Goal: Task Accomplishment & Management: Manage account settings

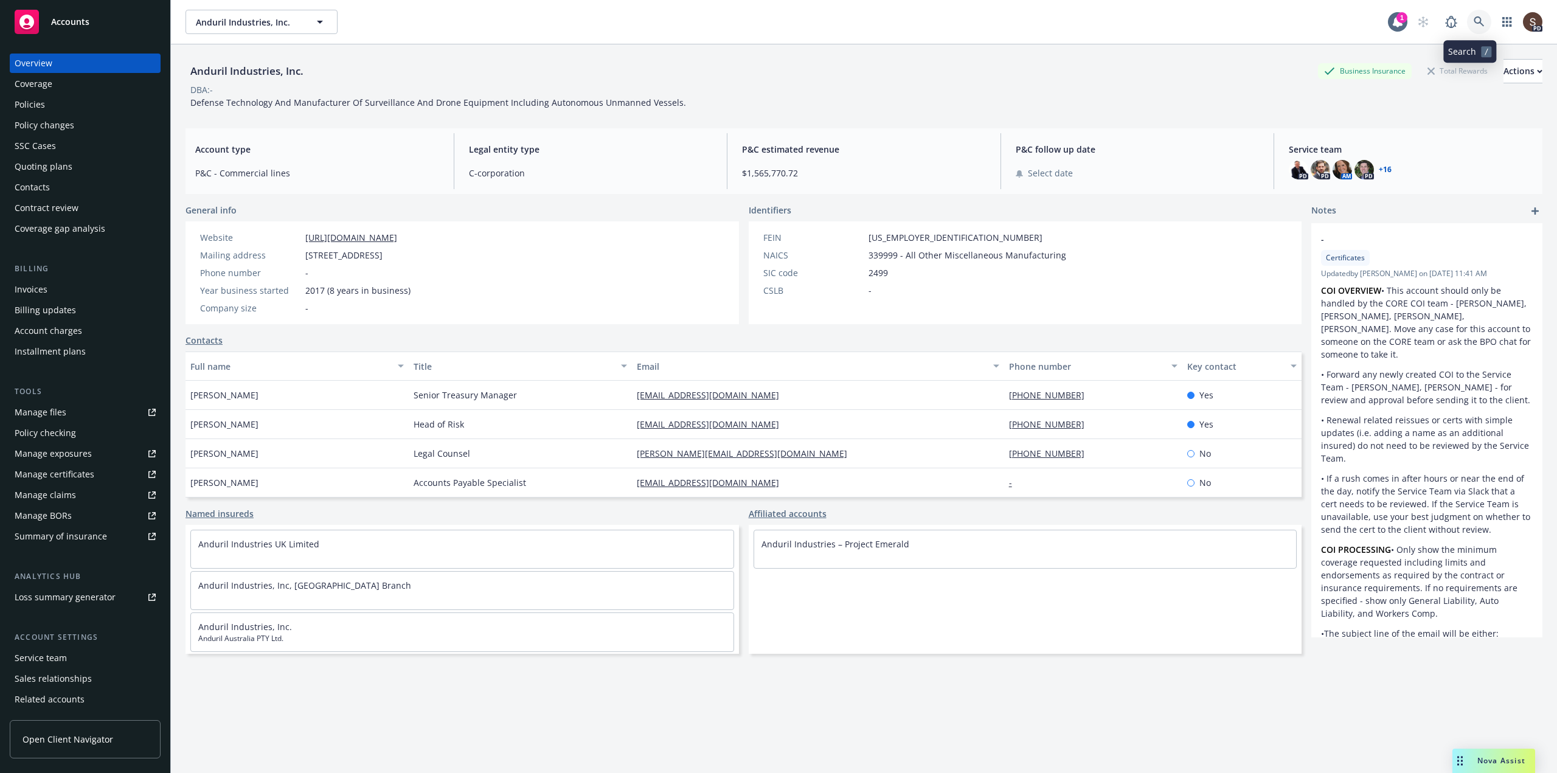
click at [1477, 29] on link at bounding box center [1479, 22] width 24 height 24
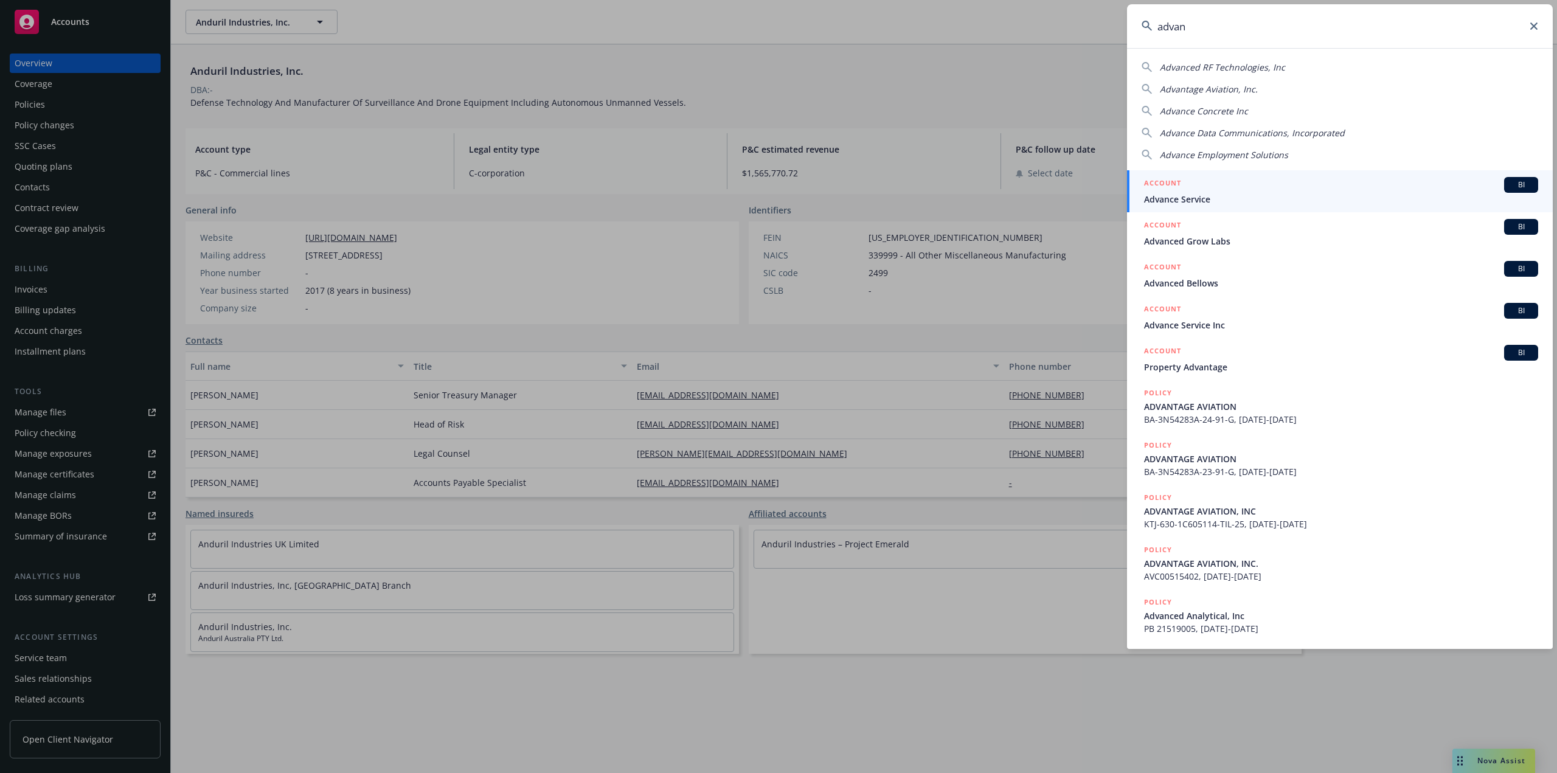
type input "advan"
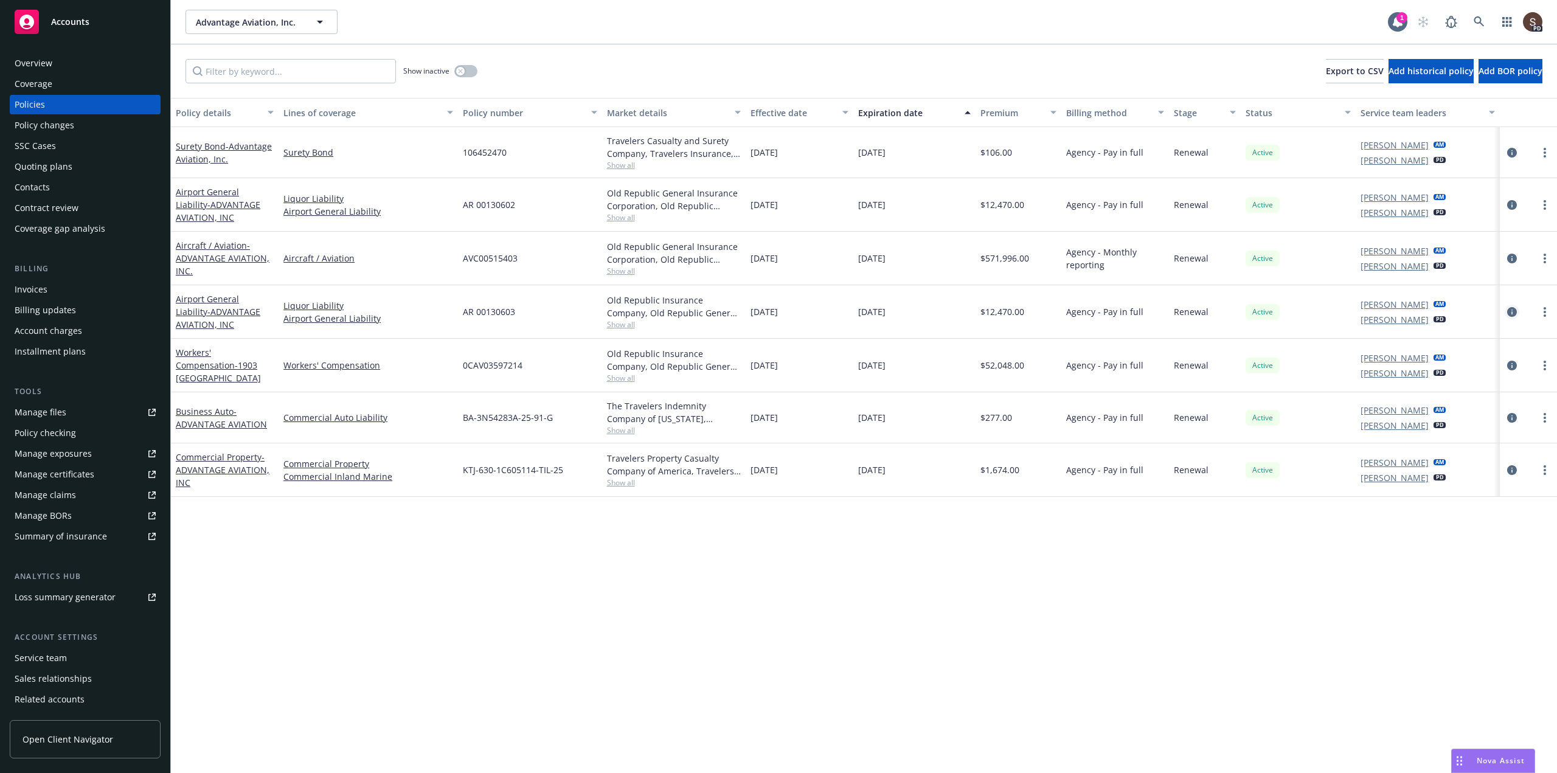
click at [1515, 313] on icon "circleInformation" at bounding box center [1512, 312] width 10 height 10
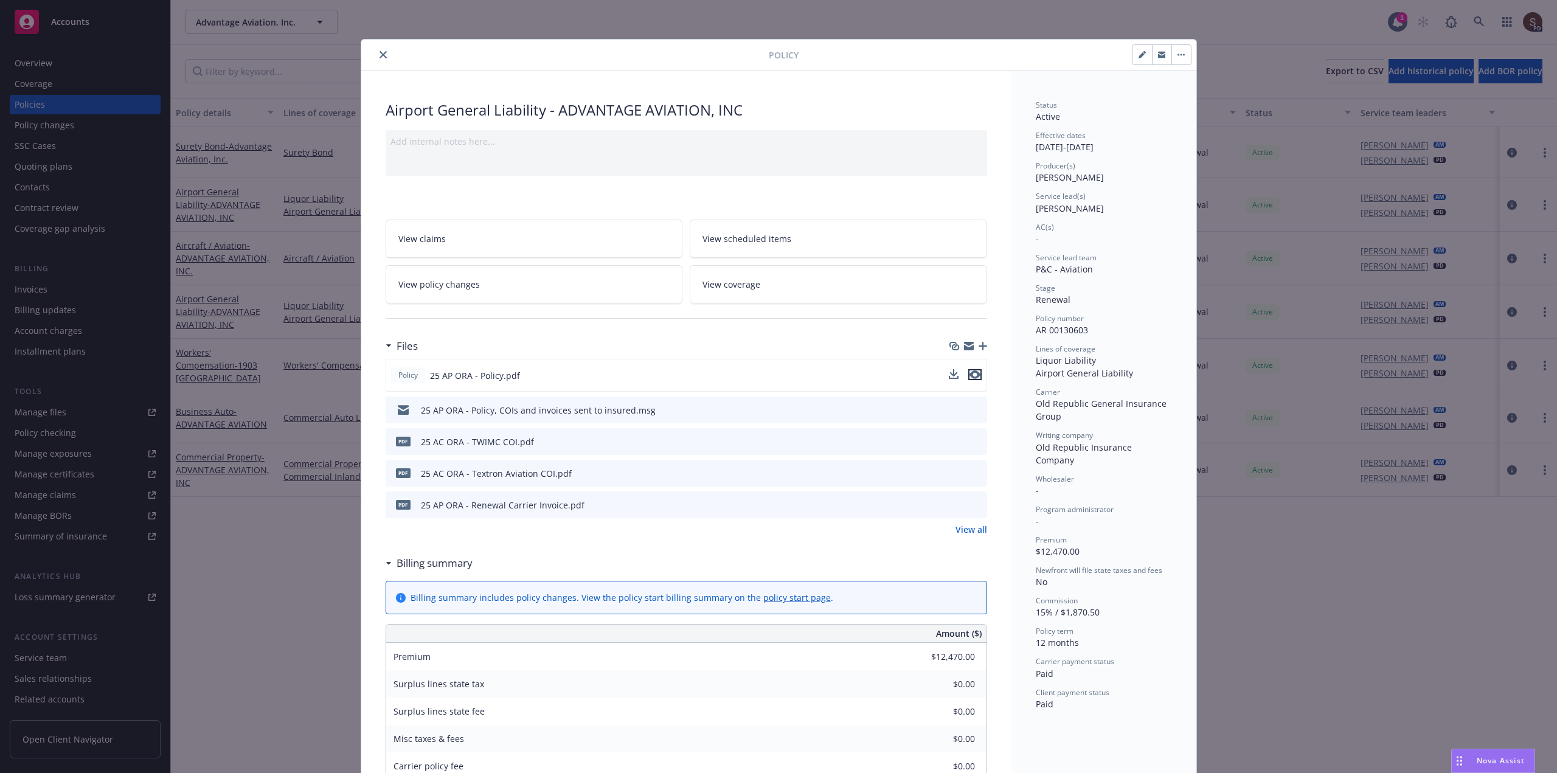
click at [970, 376] on icon "preview file" at bounding box center [974, 374] width 11 height 9
click at [379, 55] on icon "close" at bounding box center [382, 54] width 7 height 7
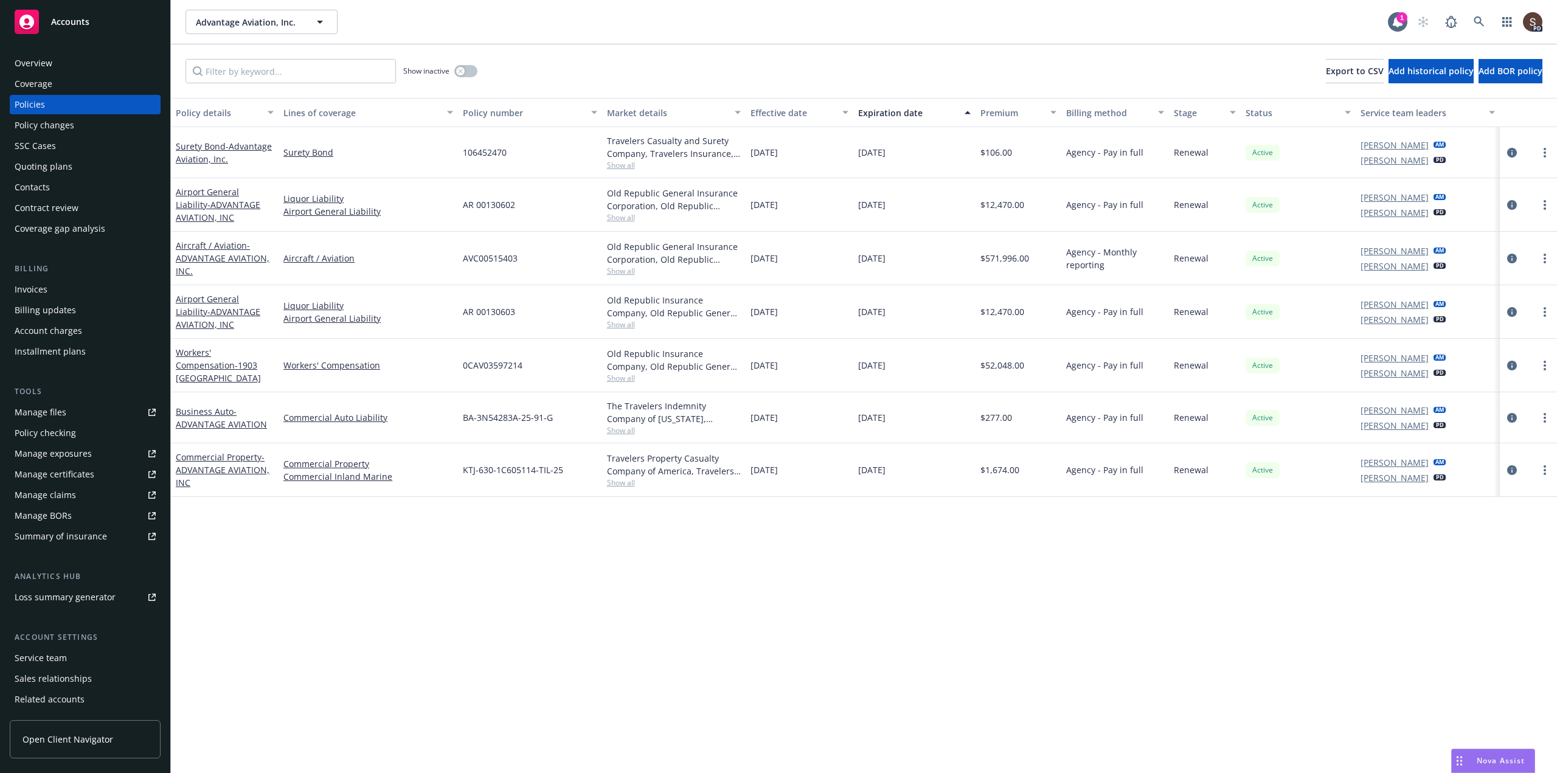
click at [32, 288] on div "Invoices" at bounding box center [31, 289] width 33 height 19
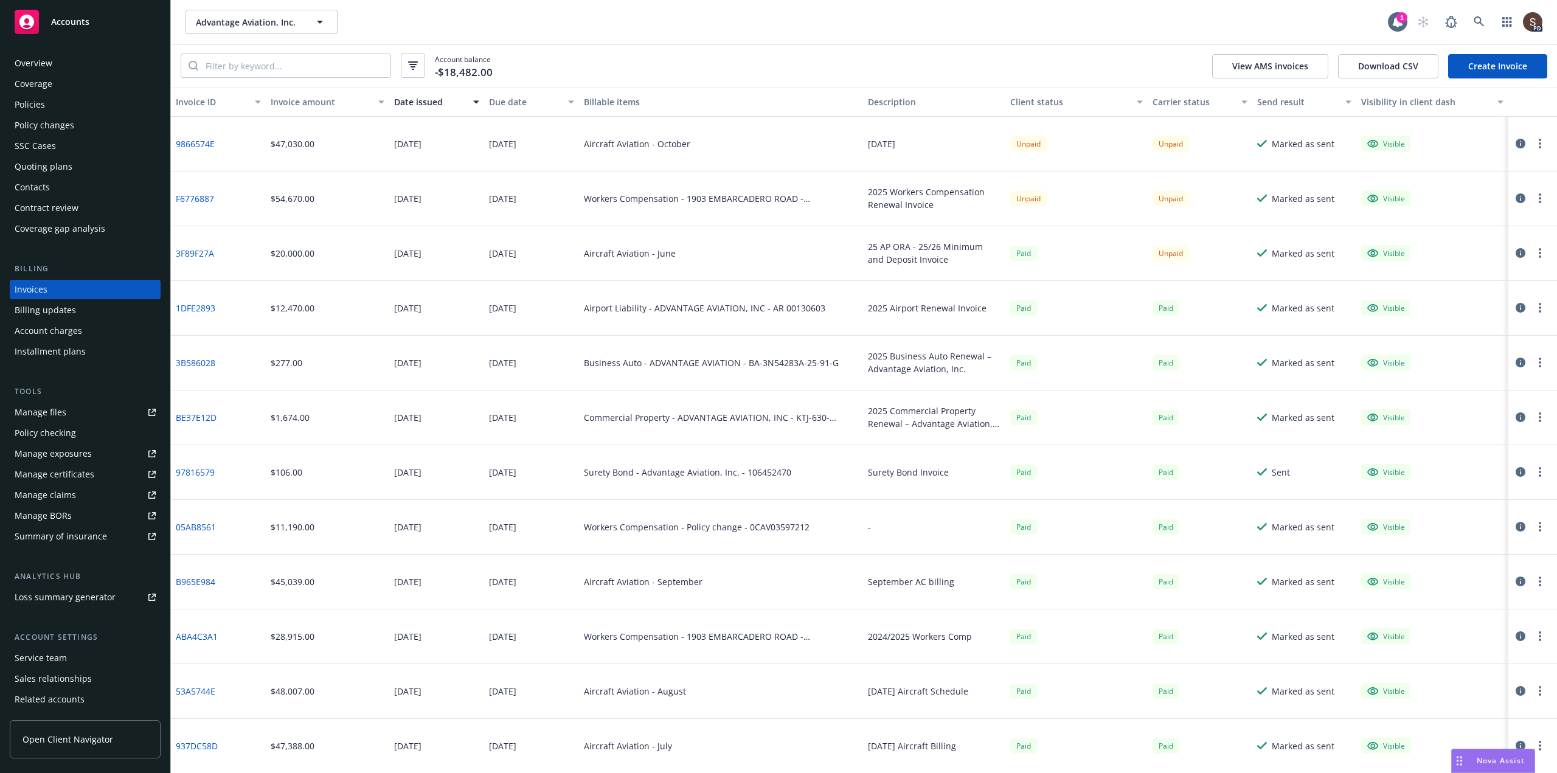
drag, startPoint x: 834, startPoint y: 159, endPoint x: 841, endPoint y: 160, distance: 6.7
click at [834, 159] on div "Aircraft Aviation - October" at bounding box center [721, 144] width 285 height 55
drag, startPoint x: 506, startPoint y: 67, endPoint x: 517, endPoint y: 84, distance: 20.6
click at [505, 66] on div "Account balance -$18,482.00 View AMS invoices Download CSV Create Invoice" at bounding box center [864, 65] width 1386 height 43
click at [196, 198] on link "F6776887" at bounding box center [195, 198] width 38 height 13
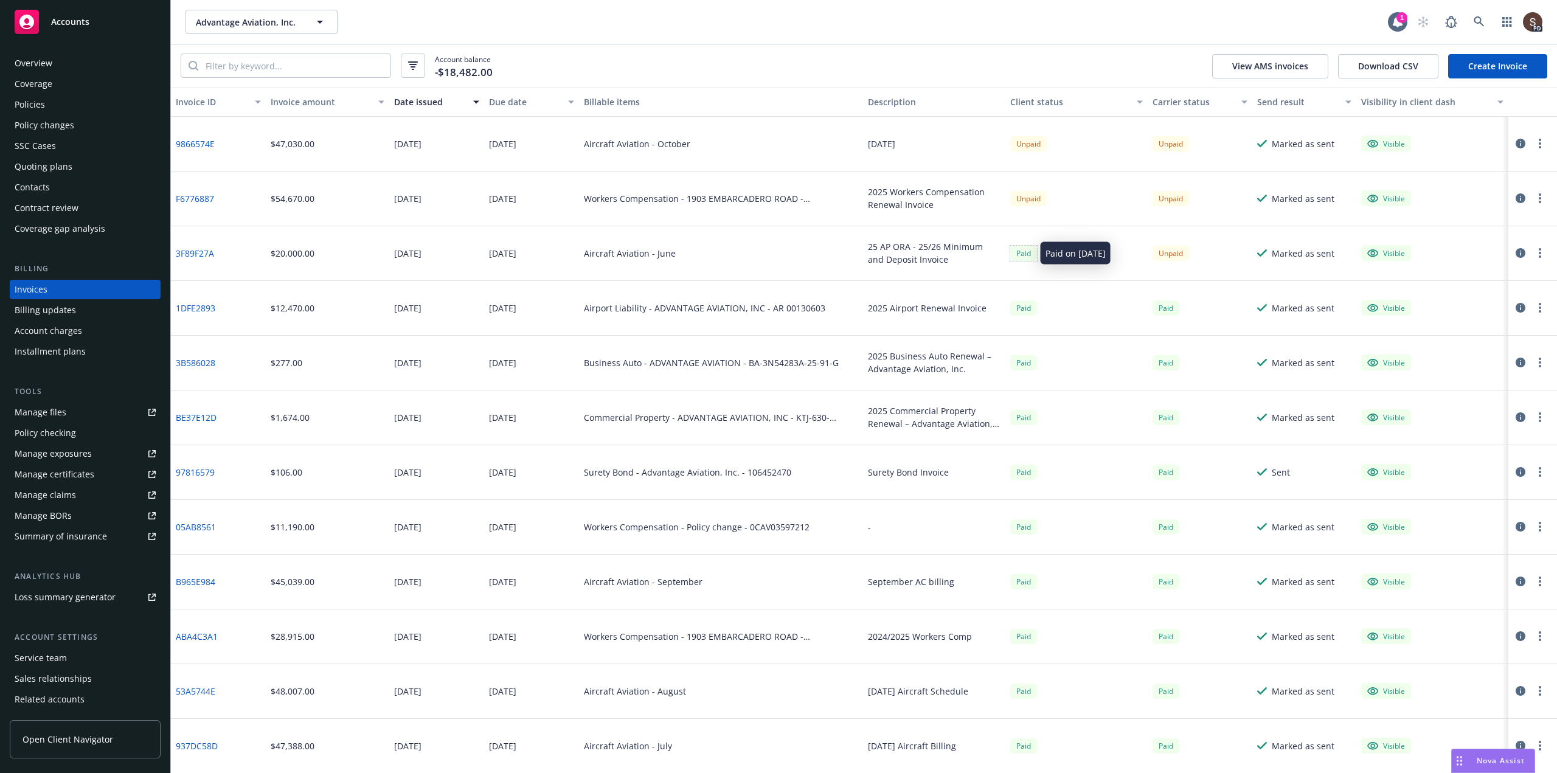
click at [1010, 256] on div "Paid" at bounding box center [1023, 253] width 27 height 15
click at [979, 187] on div "2025 Workers Compensation Renewal Invoice" at bounding box center [934, 198] width 133 height 26
click at [37, 105] on div "Policies" at bounding box center [30, 104] width 30 height 19
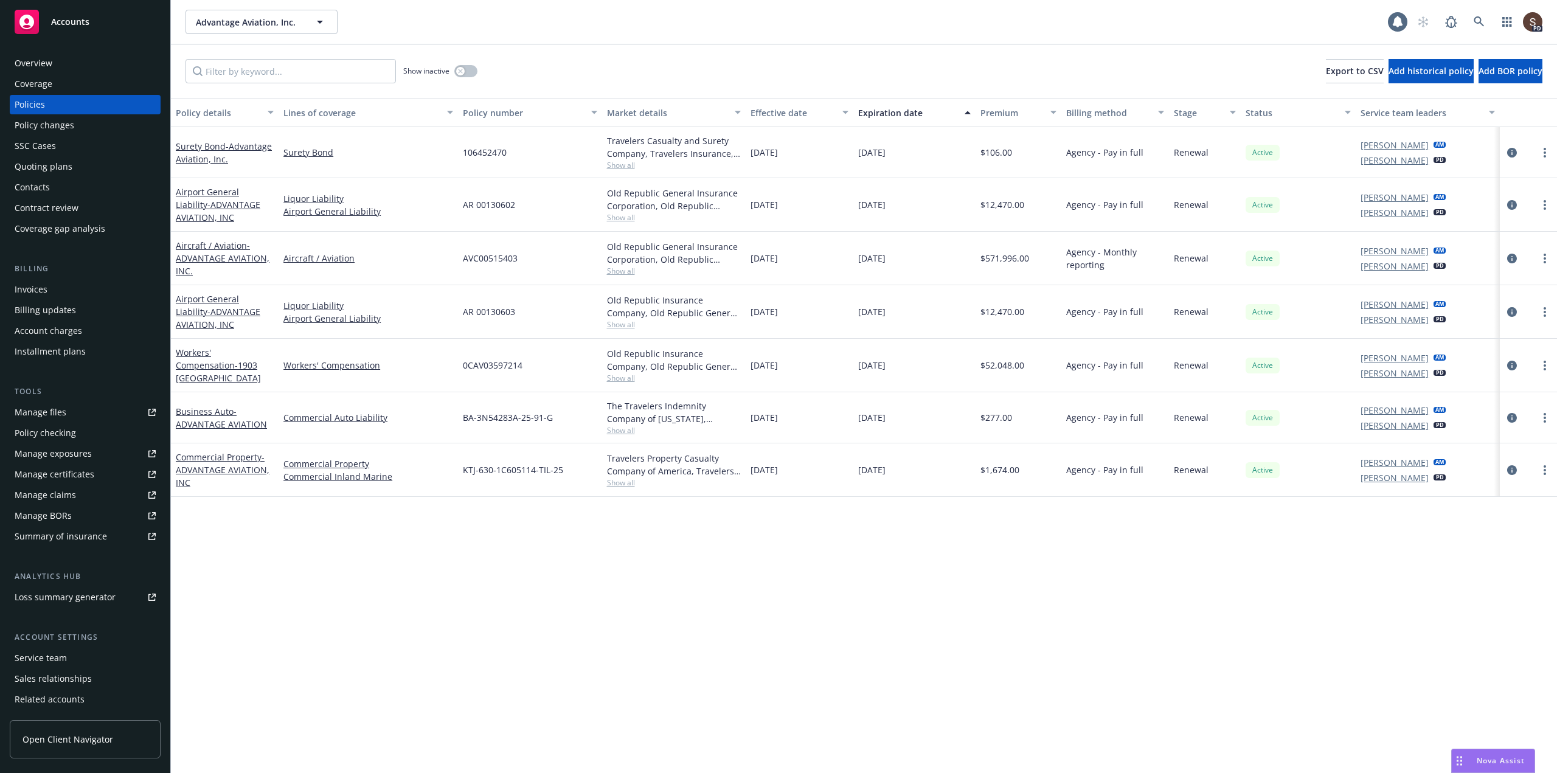
click at [472, 568] on div "Policy details Lines of coverage Policy number Market details Effective date Ex…" at bounding box center [864, 435] width 1386 height 675
click at [576, 600] on div "Policy details Lines of coverage Policy number Market details Effective date Ex…" at bounding box center [864, 435] width 1386 height 675
click at [44, 291] on div "Invoices" at bounding box center [31, 289] width 33 height 19
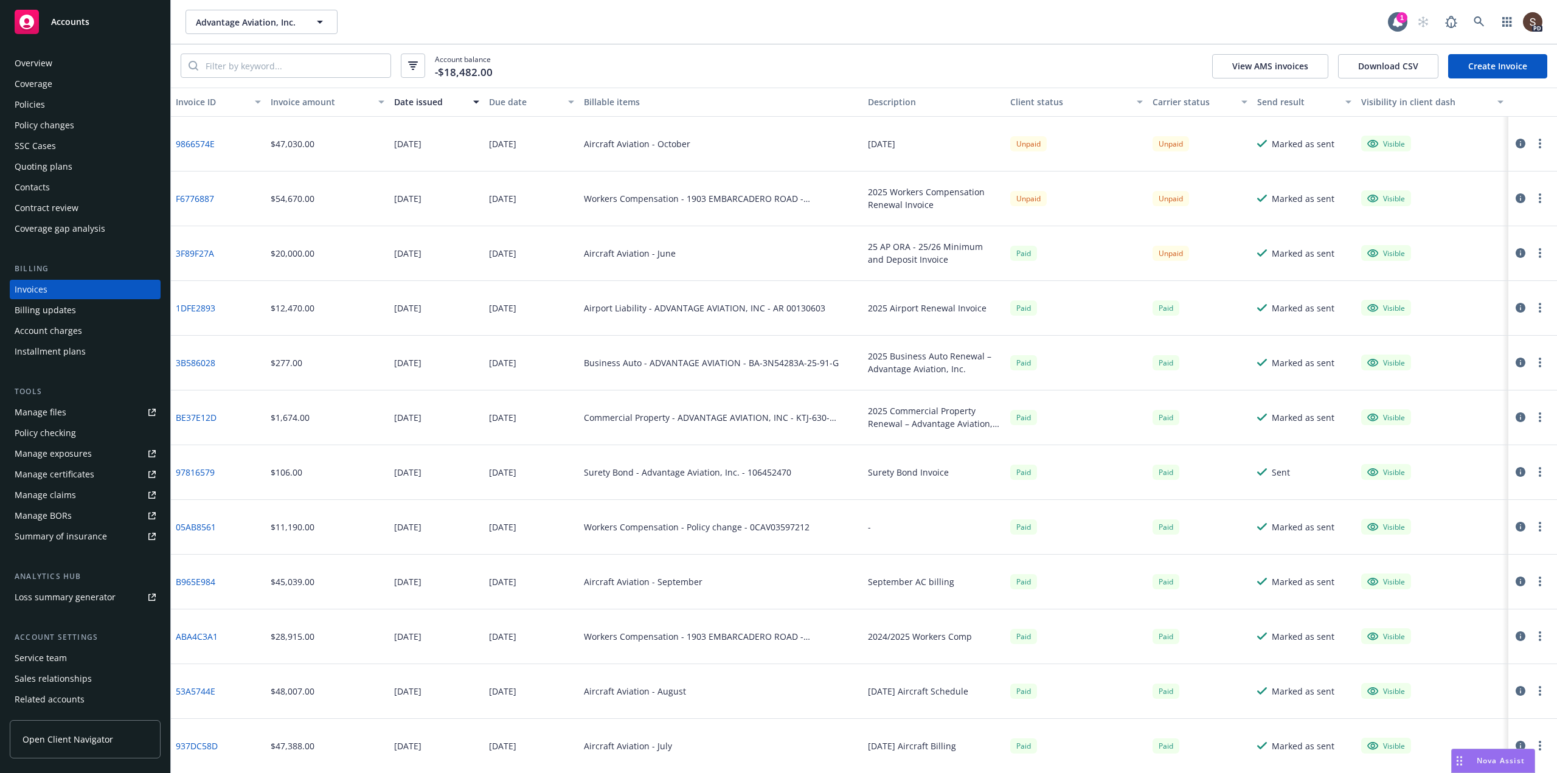
click at [23, 99] on div "Policies" at bounding box center [30, 104] width 30 height 19
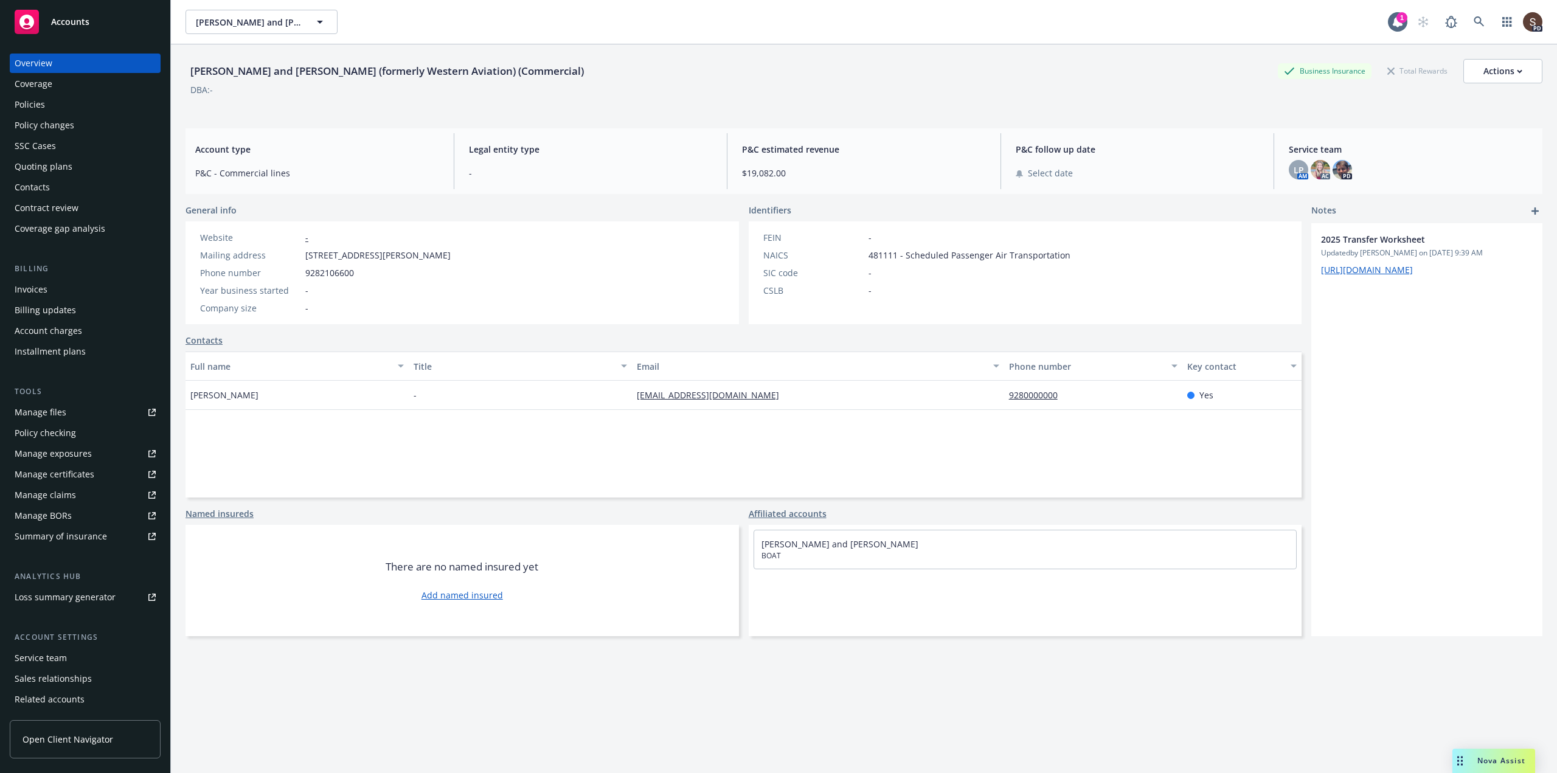
click at [24, 105] on div "Policies" at bounding box center [30, 104] width 30 height 19
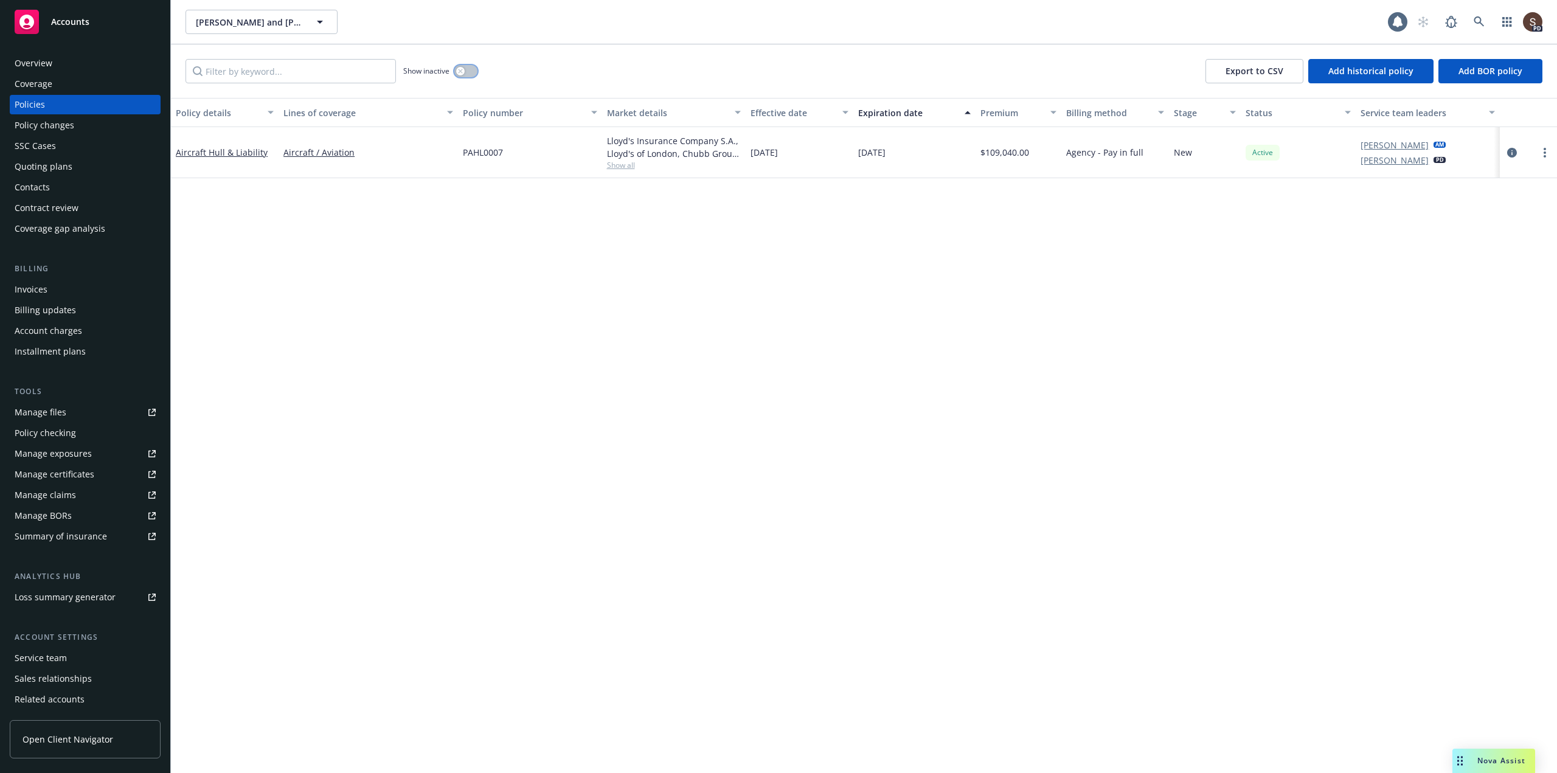
click at [472, 69] on button "button" at bounding box center [465, 71] width 23 height 12
click at [458, 248] on div "Policy details Lines of coverage Policy number Market details Effective date Ex…" at bounding box center [864, 435] width 1386 height 675
click at [461, 71] on button "button" at bounding box center [465, 71] width 23 height 12
click at [330, 151] on link "Aircraft / Aviation" at bounding box center [368, 152] width 170 height 13
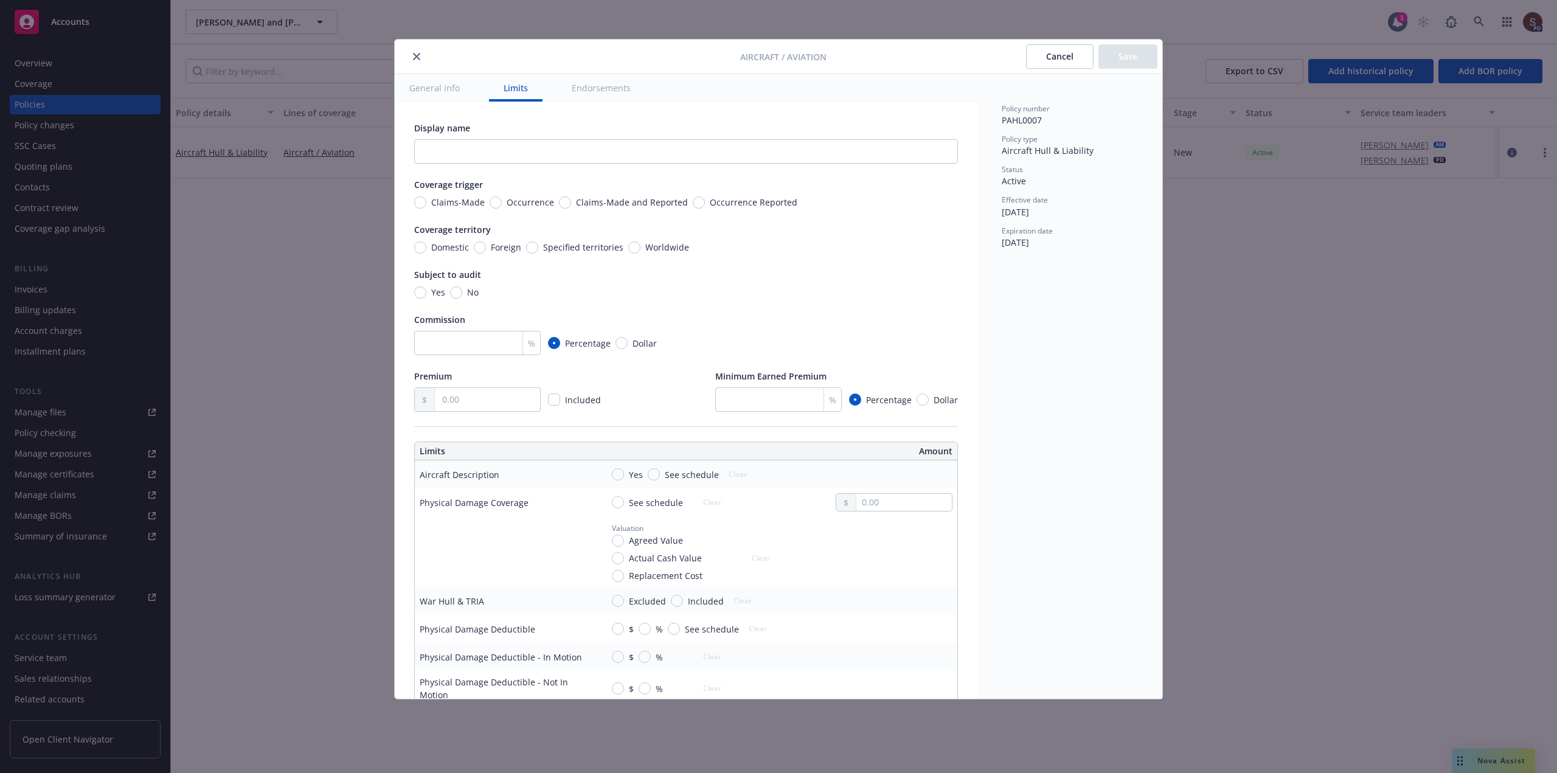
click at [415, 60] on icon "close" at bounding box center [416, 56] width 7 height 7
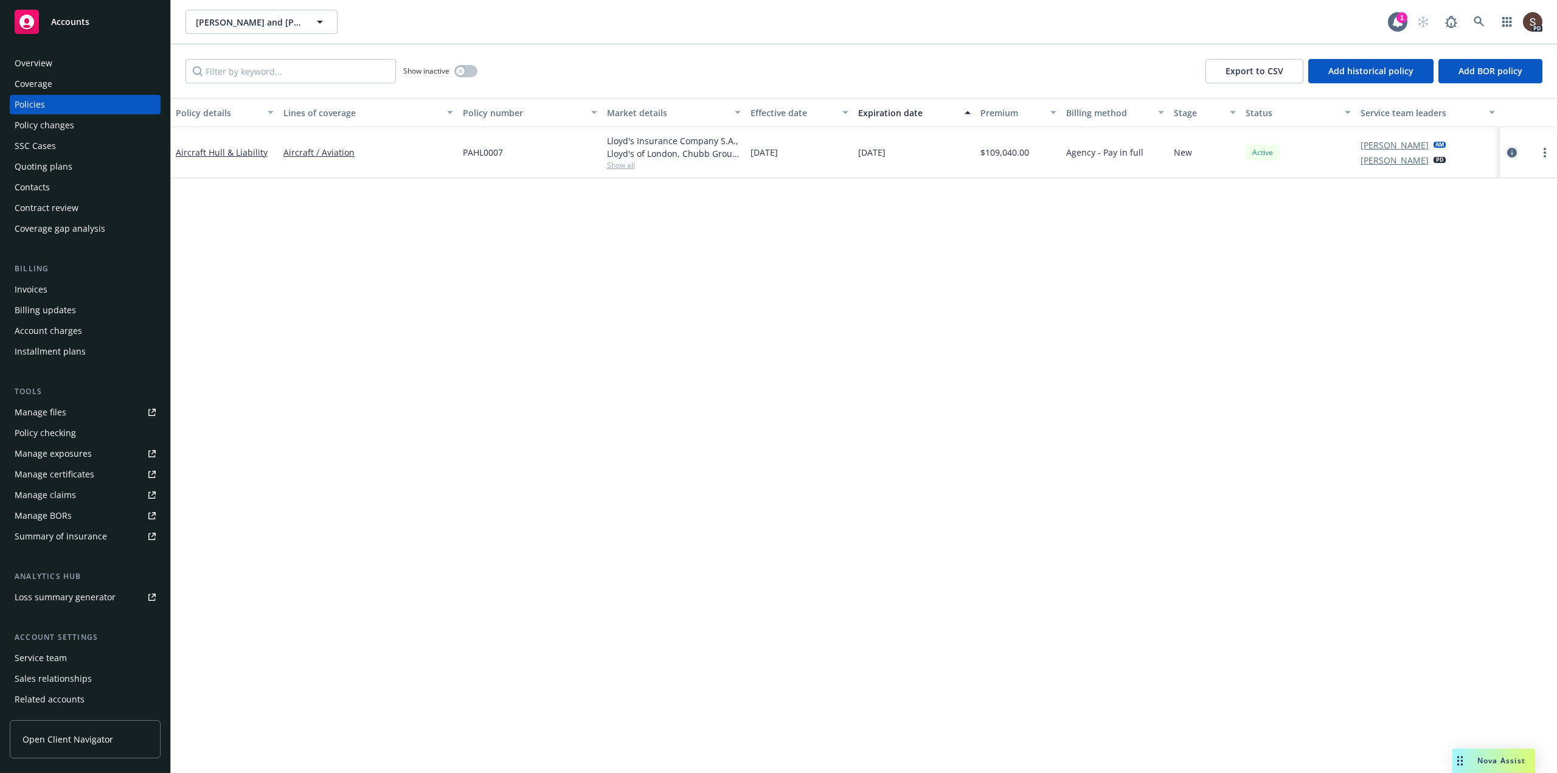
click at [1509, 148] on icon "circleInformation" at bounding box center [1512, 153] width 10 height 10
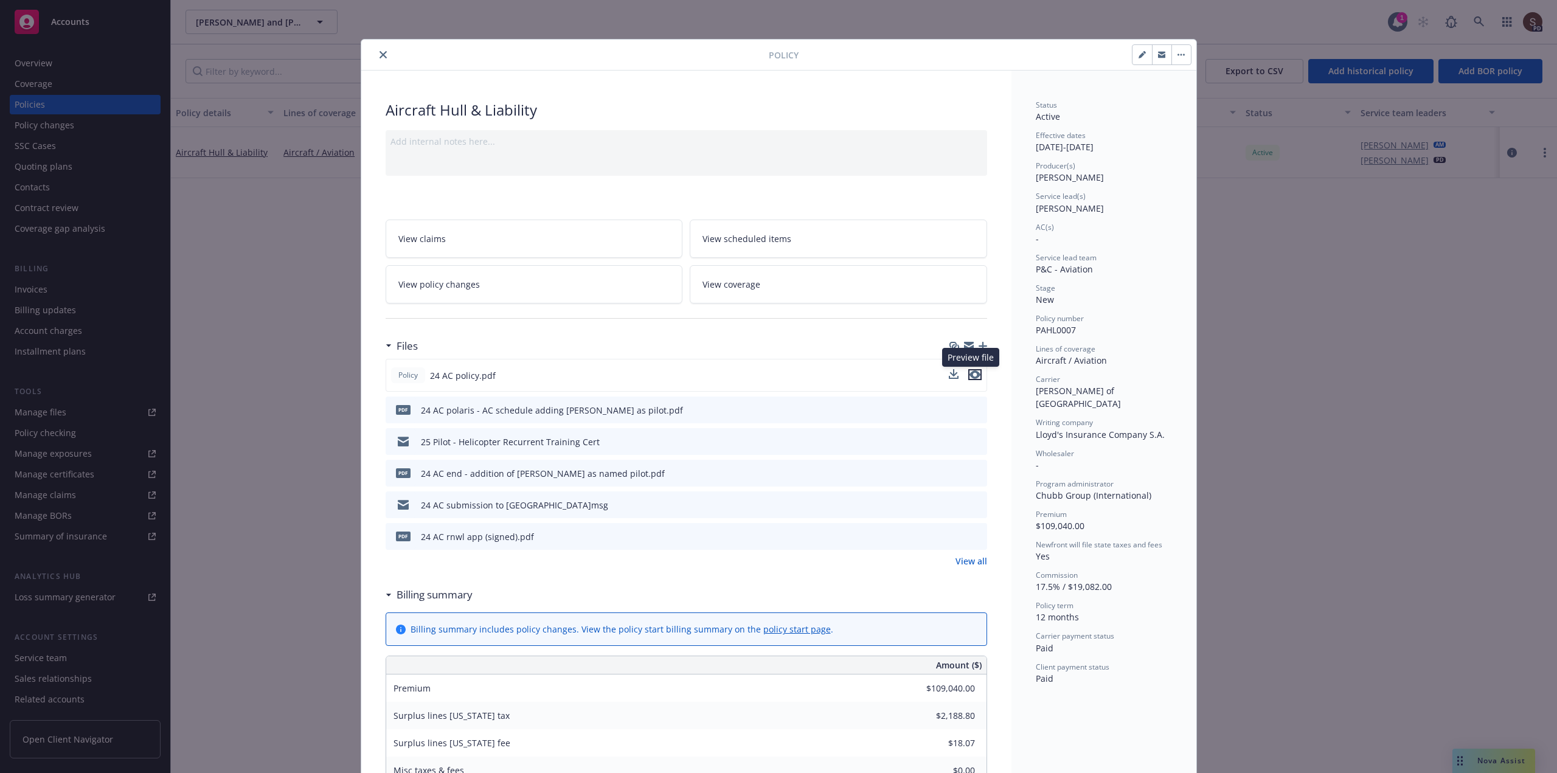
click at [972, 373] on icon "preview file" at bounding box center [974, 374] width 11 height 9
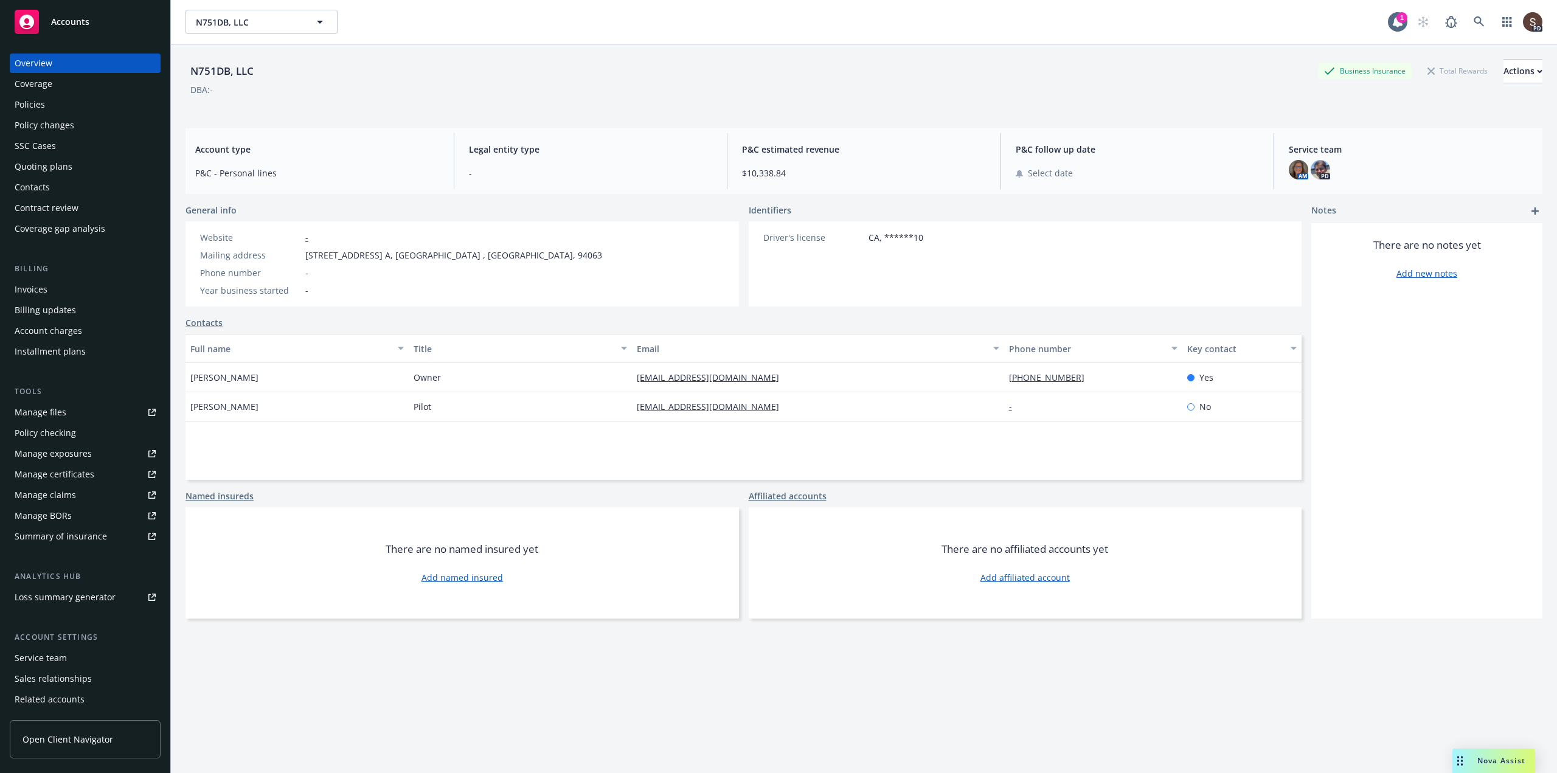
click at [21, 106] on div "Policies" at bounding box center [30, 104] width 30 height 19
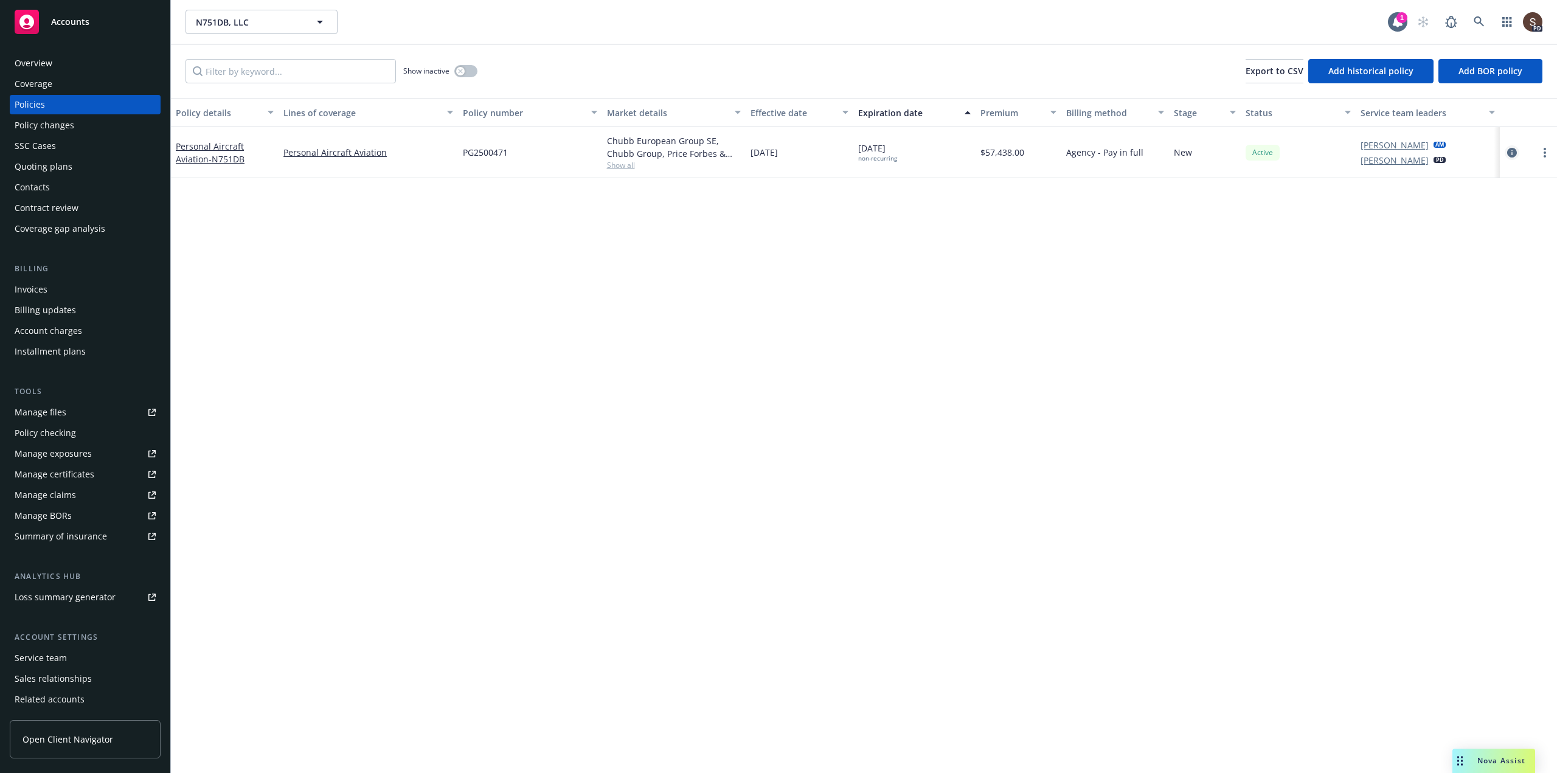
click at [1511, 153] on icon "circleInformation" at bounding box center [1512, 153] width 10 height 10
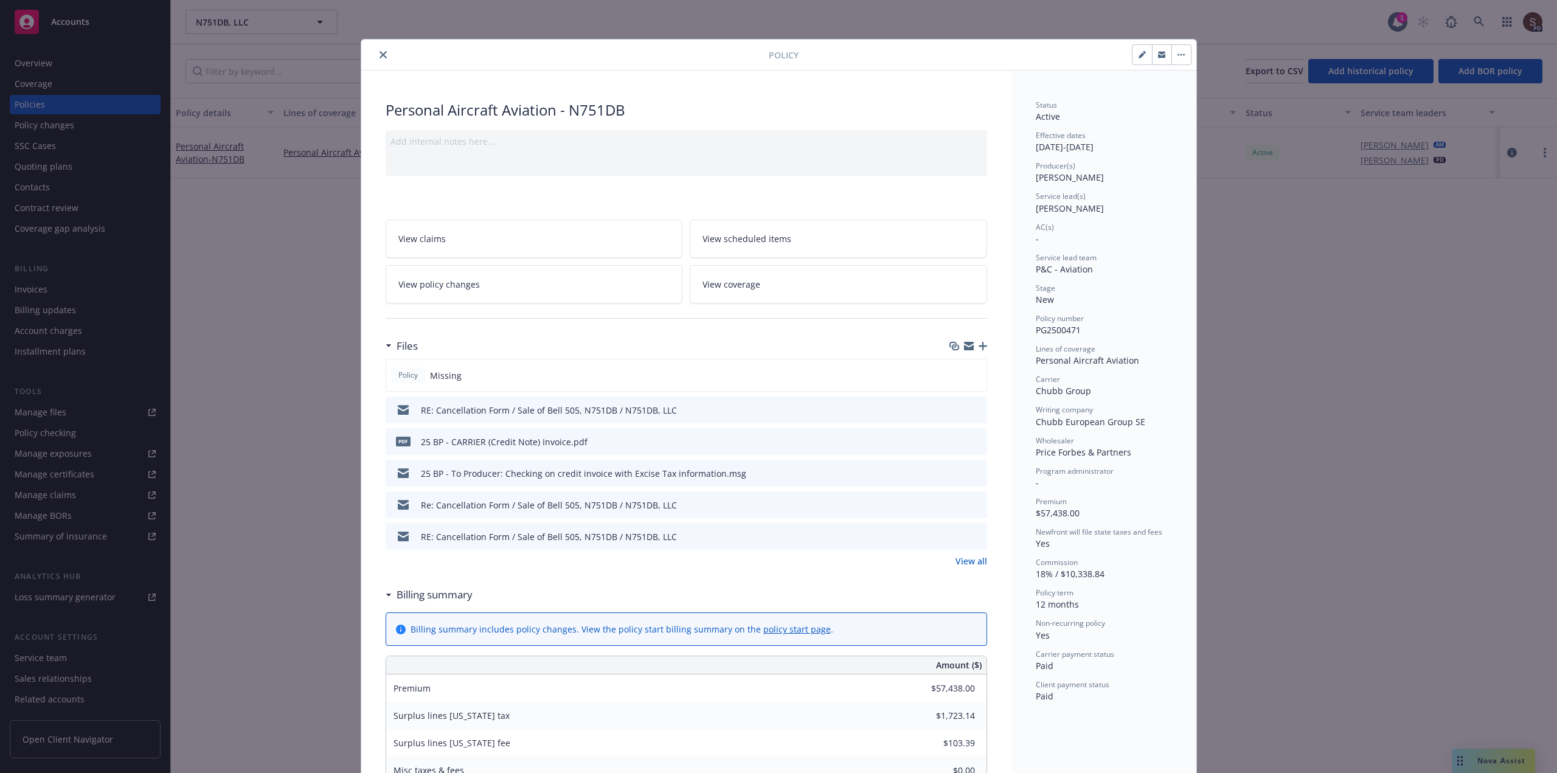
click at [379, 55] on icon "close" at bounding box center [382, 54] width 7 height 7
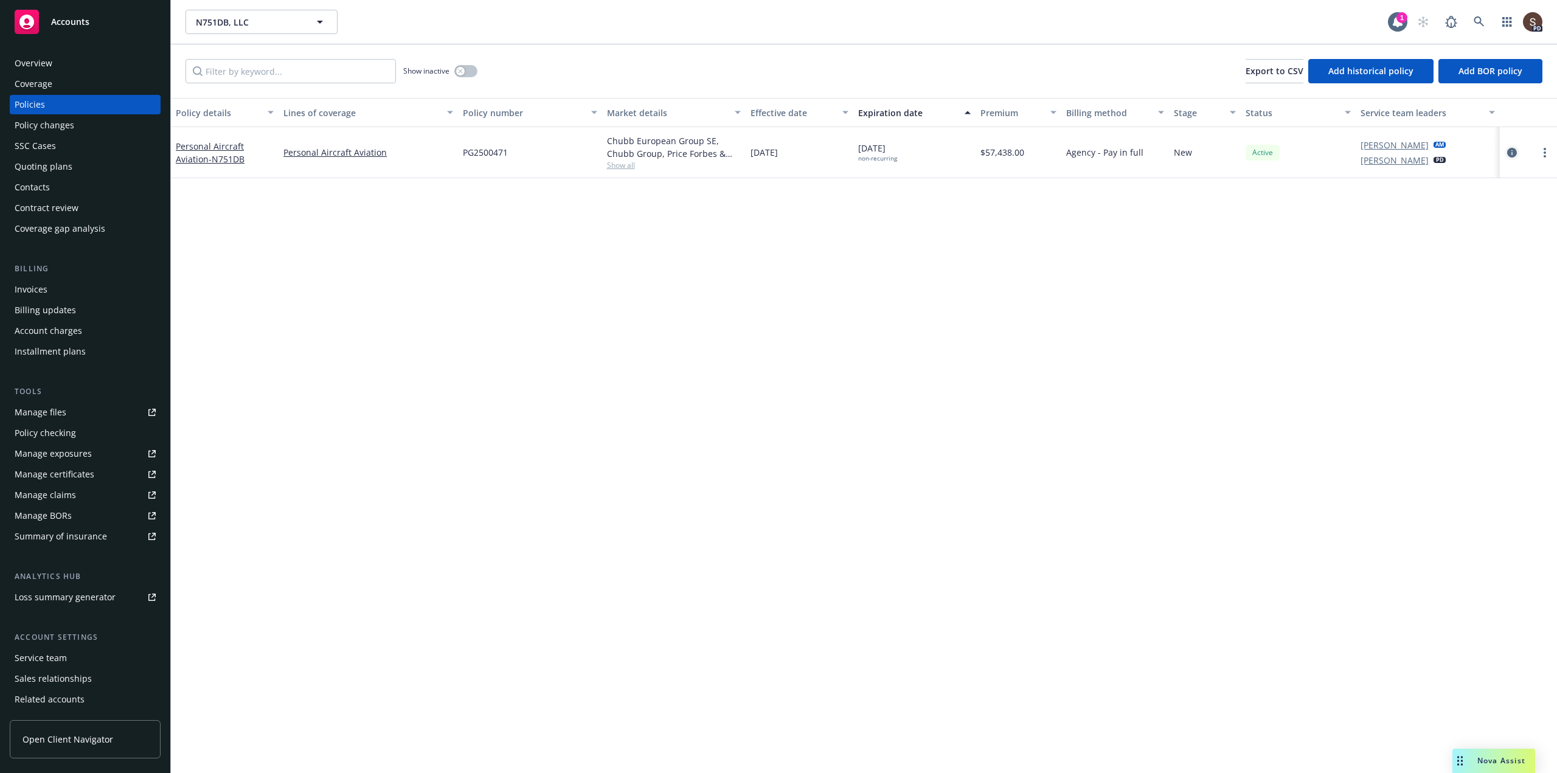
click at [1510, 152] on icon "circleInformation" at bounding box center [1512, 153] width 10 height 10
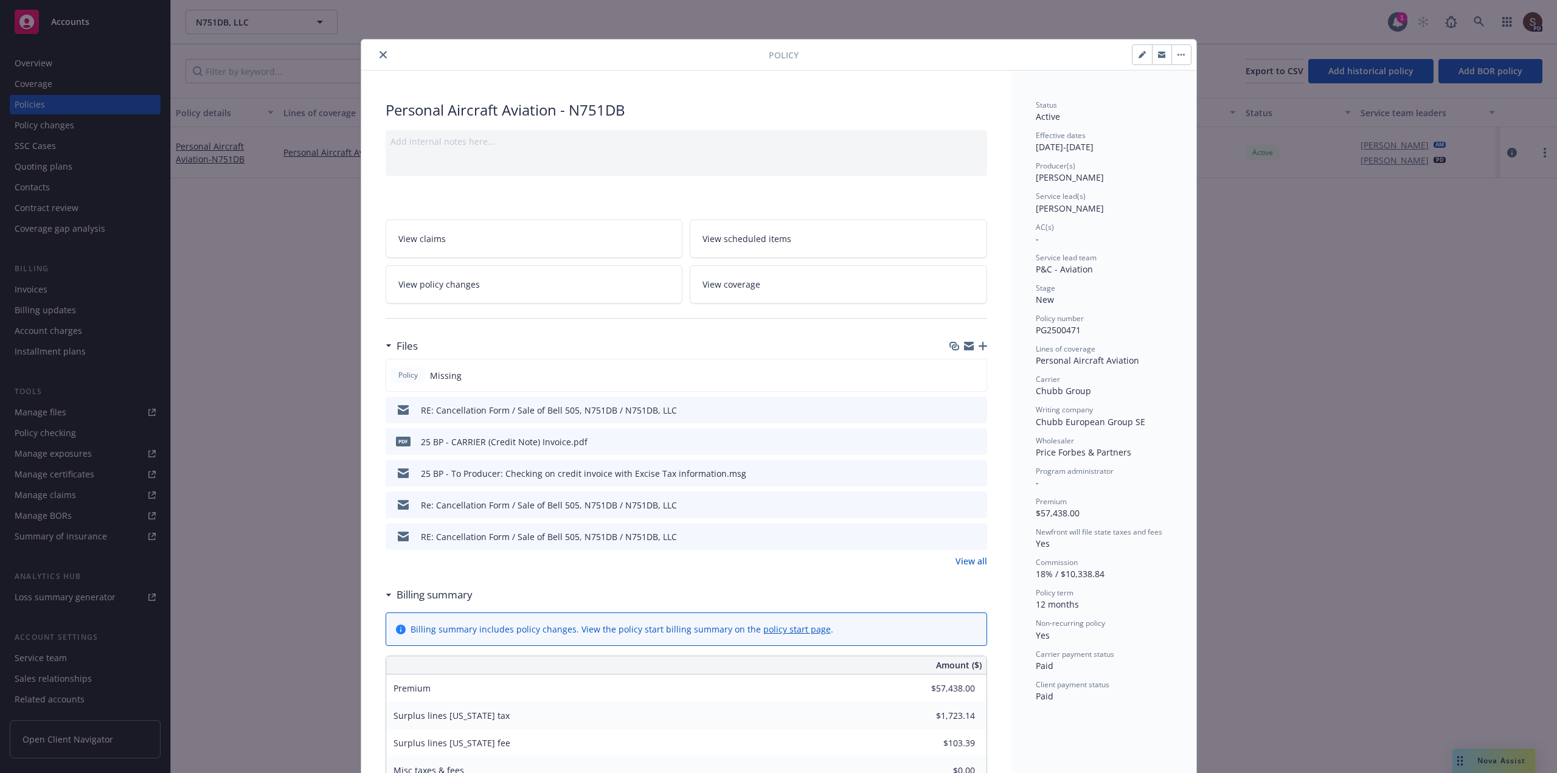
scroll to position [36, 0]
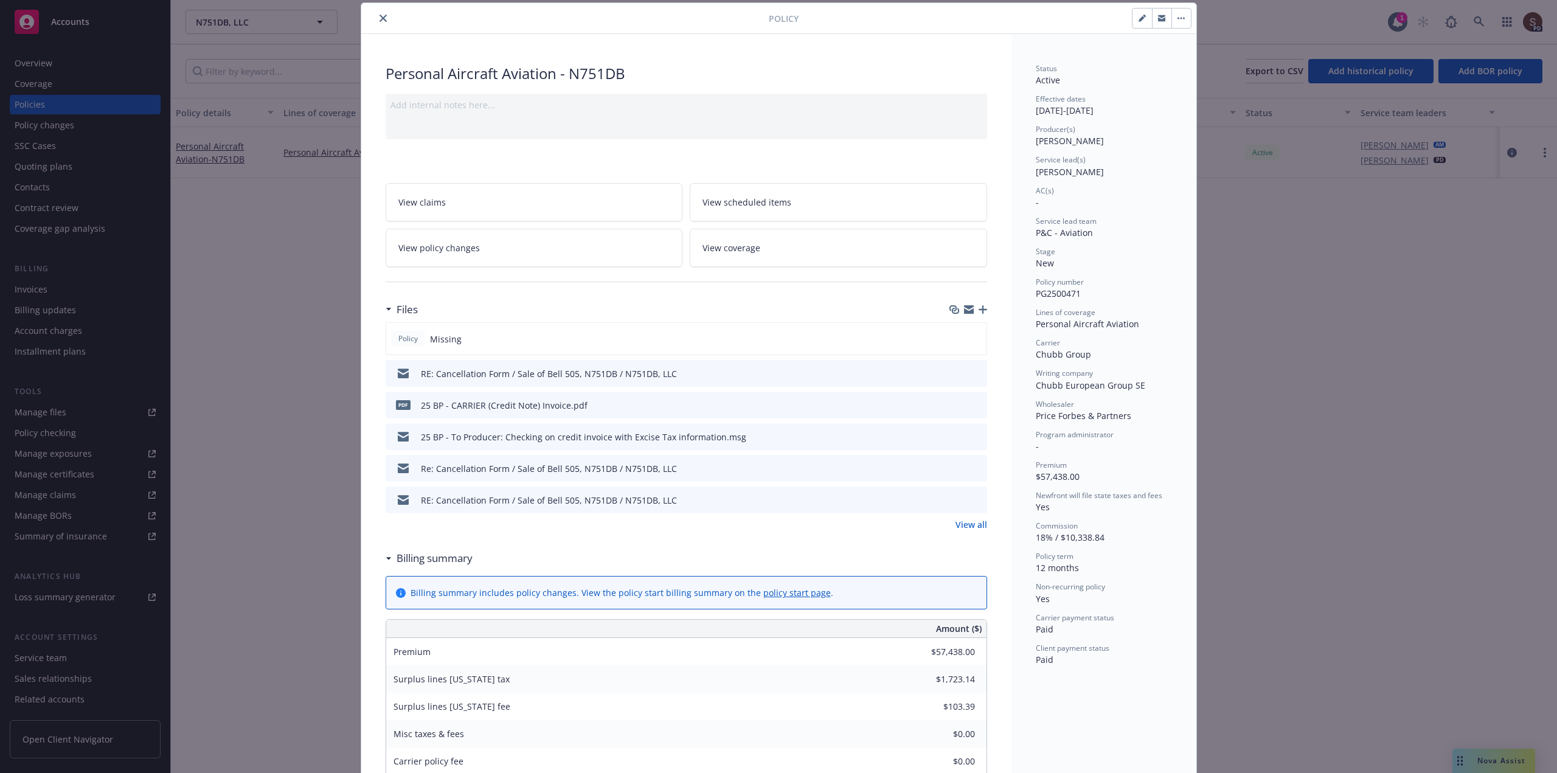
click at [474, 252] on link "View policy changes" at bounding box center [534, 248] width 297 height 38
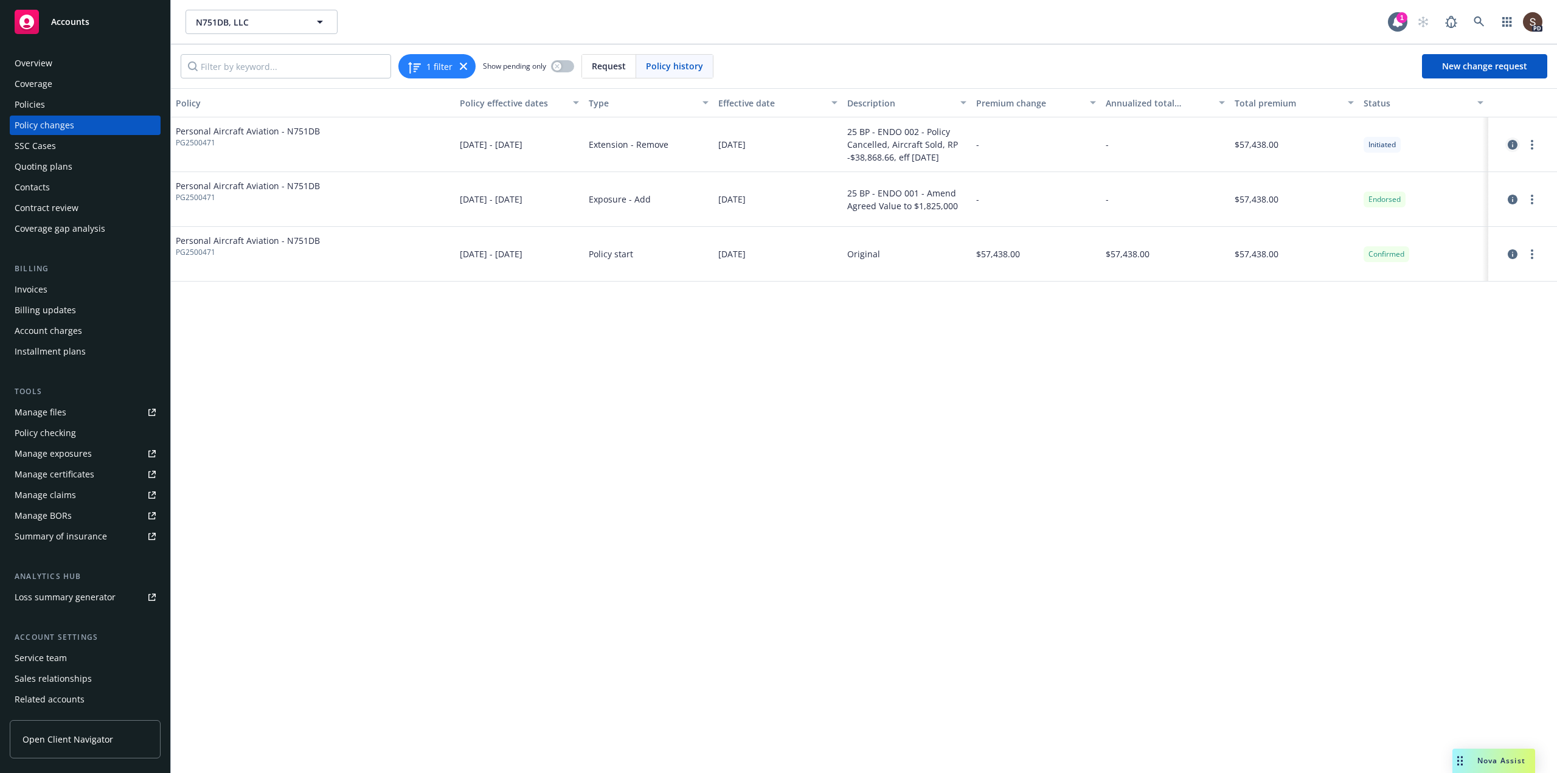
click at [1510, 142] on icon "circleInformation" at bounding box center [1512, 145] width 10 height 10
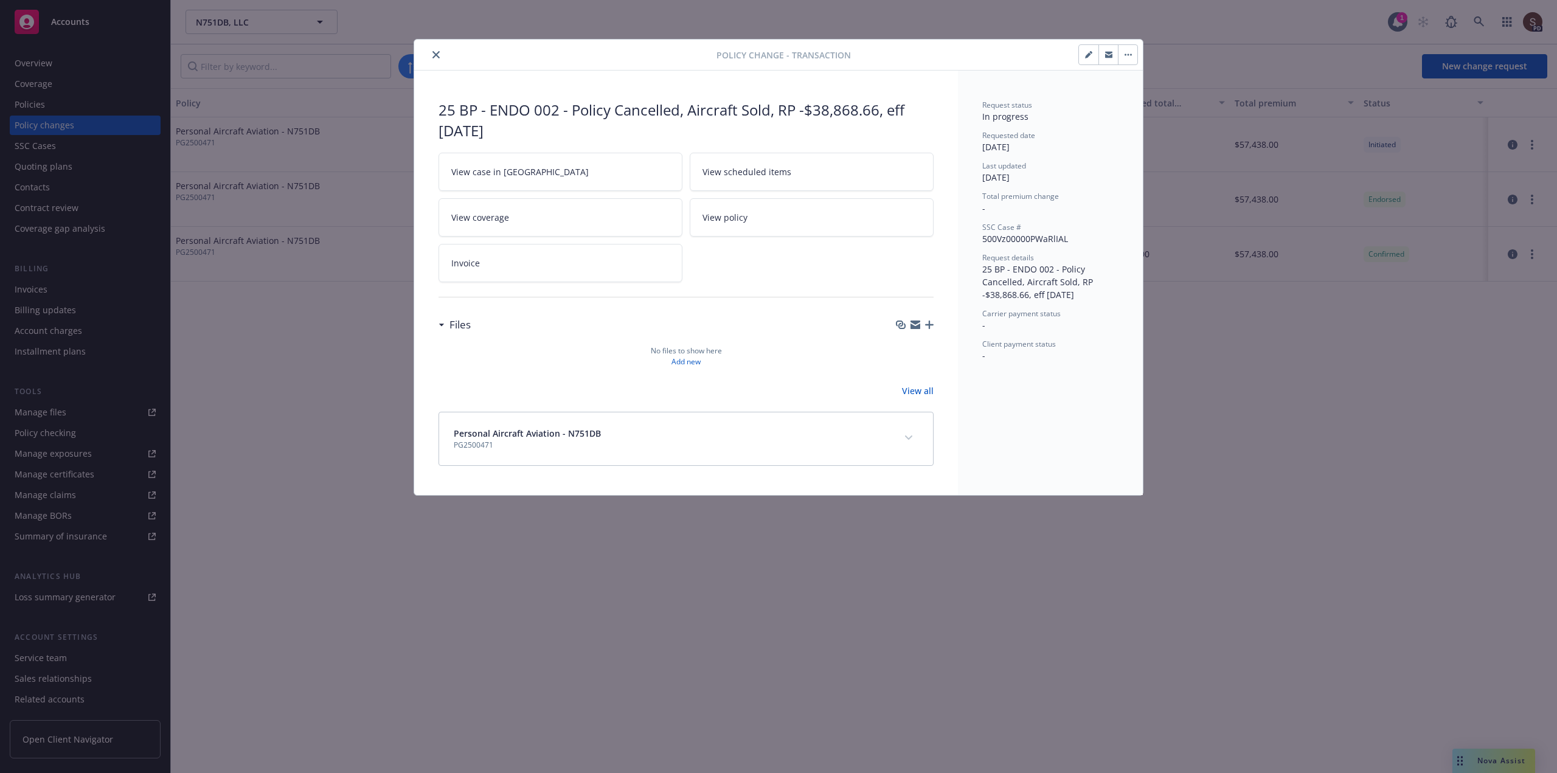
drag, startPoint x: 439, startPoint y: 53, endPoint x: 544, endPoint y: 83, distance: 109.5
click at [438, 53] on icon "close" at bounding box center [435, 54] width 7 height 7
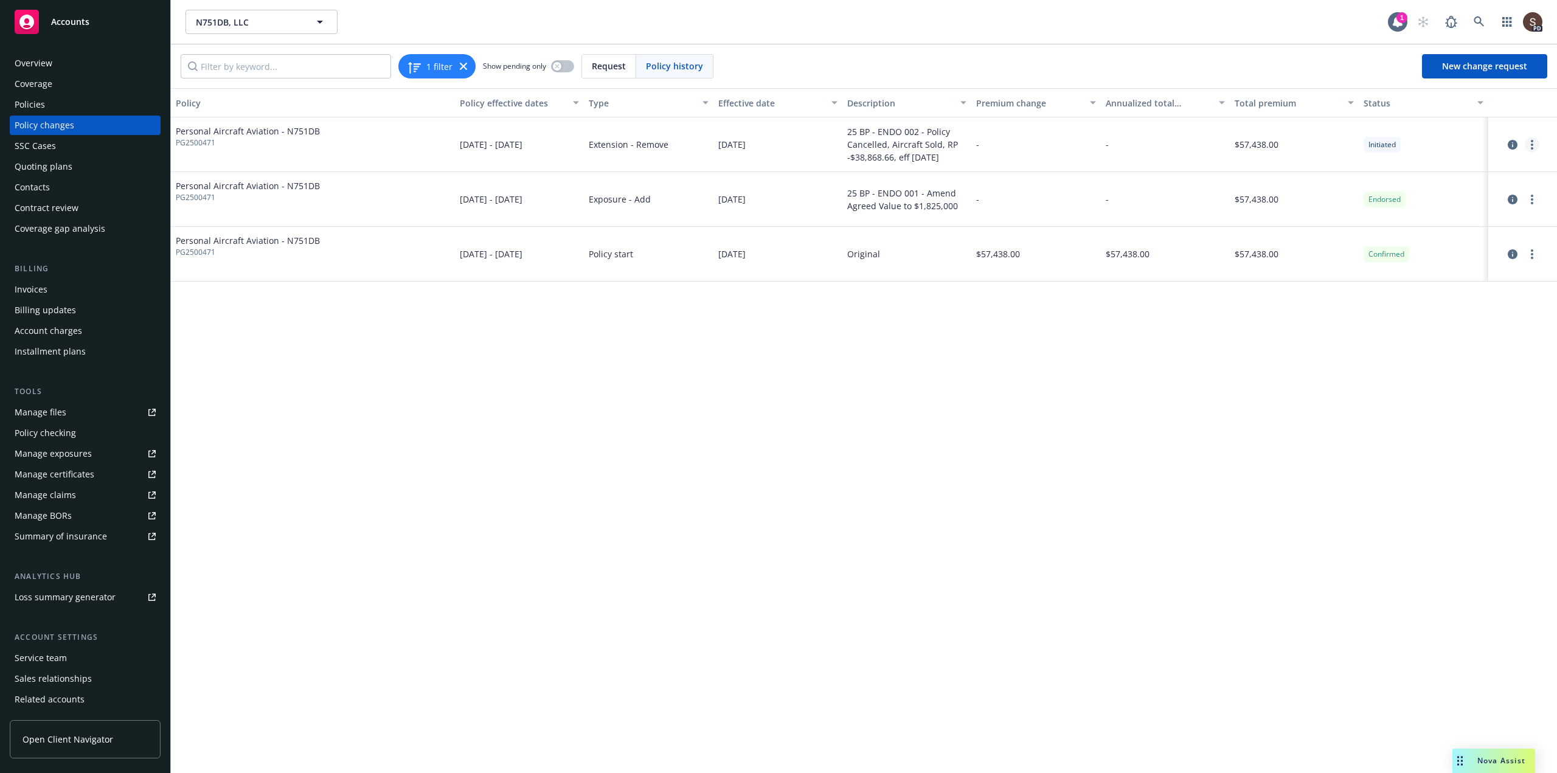
click at [1533, 147] on icon "more" at bounding box center [1531, 145] width 2 height 10
click at [1374, 188] on link "Resume workflow" at bounding box center [1434, 194] width 209 height 24
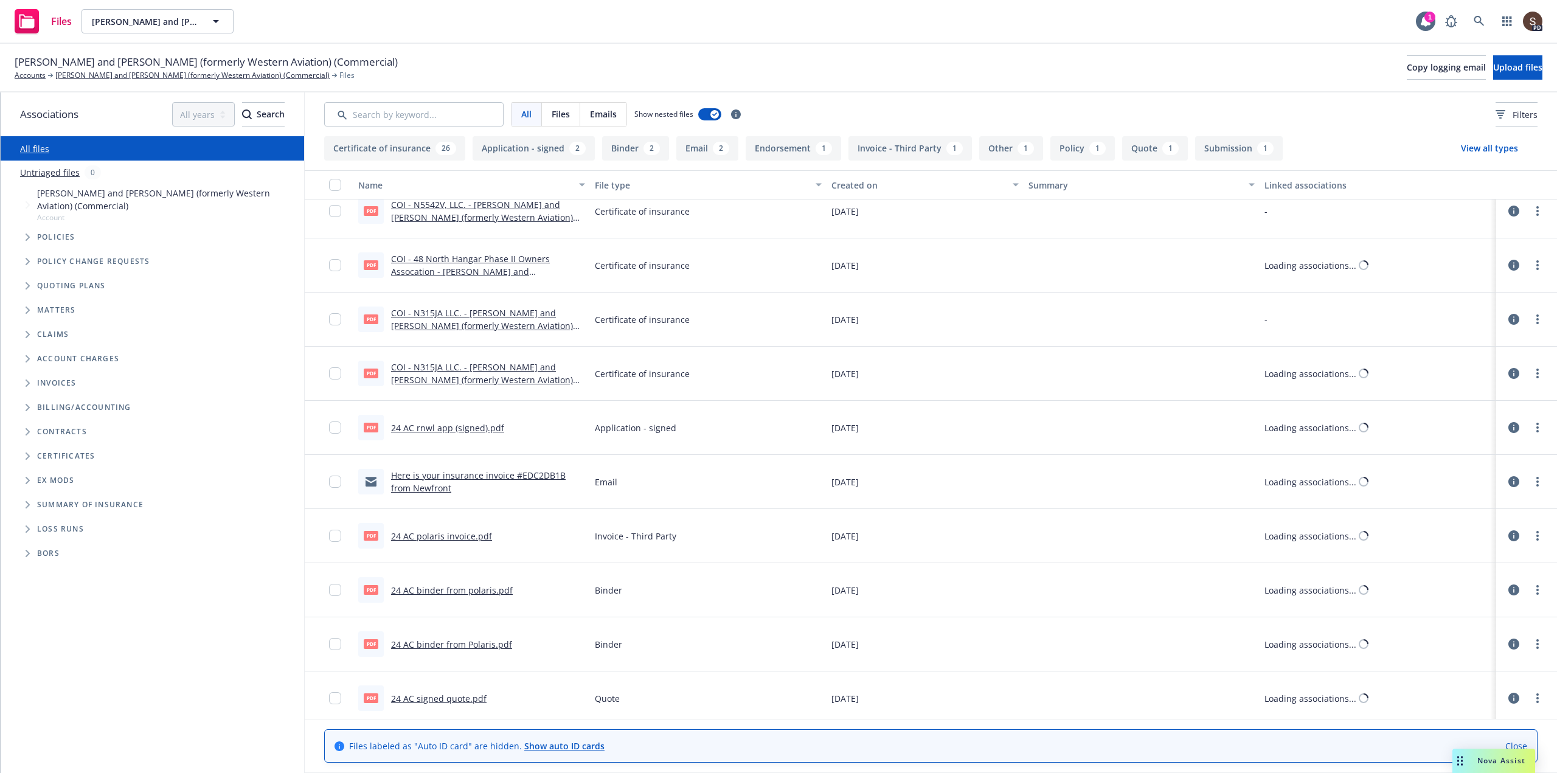
scroll to position [1521, 0]
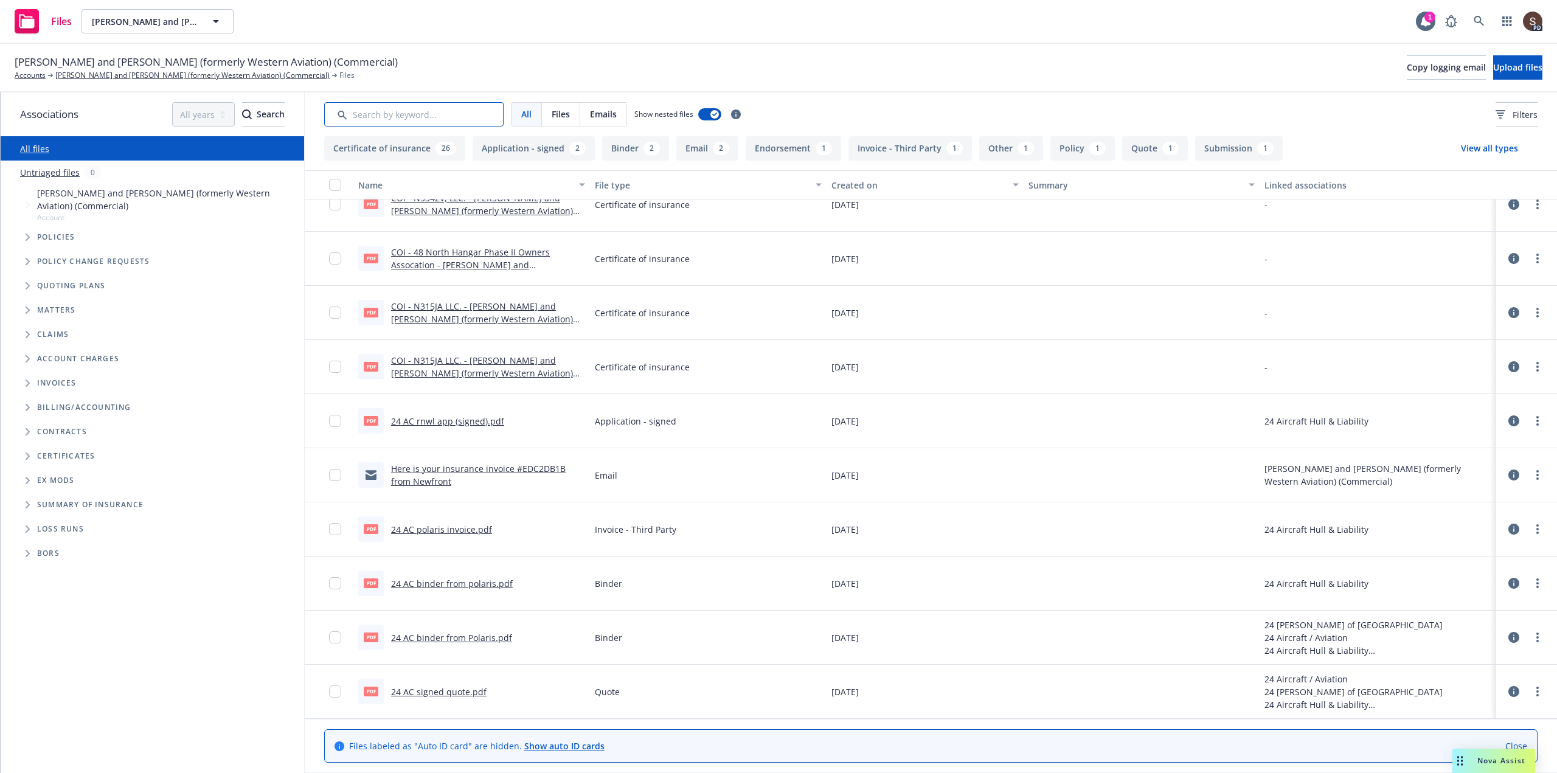
click at [364, 112] on input "Search by keyword..." at bounding box center [413, 114] width 179 height 24
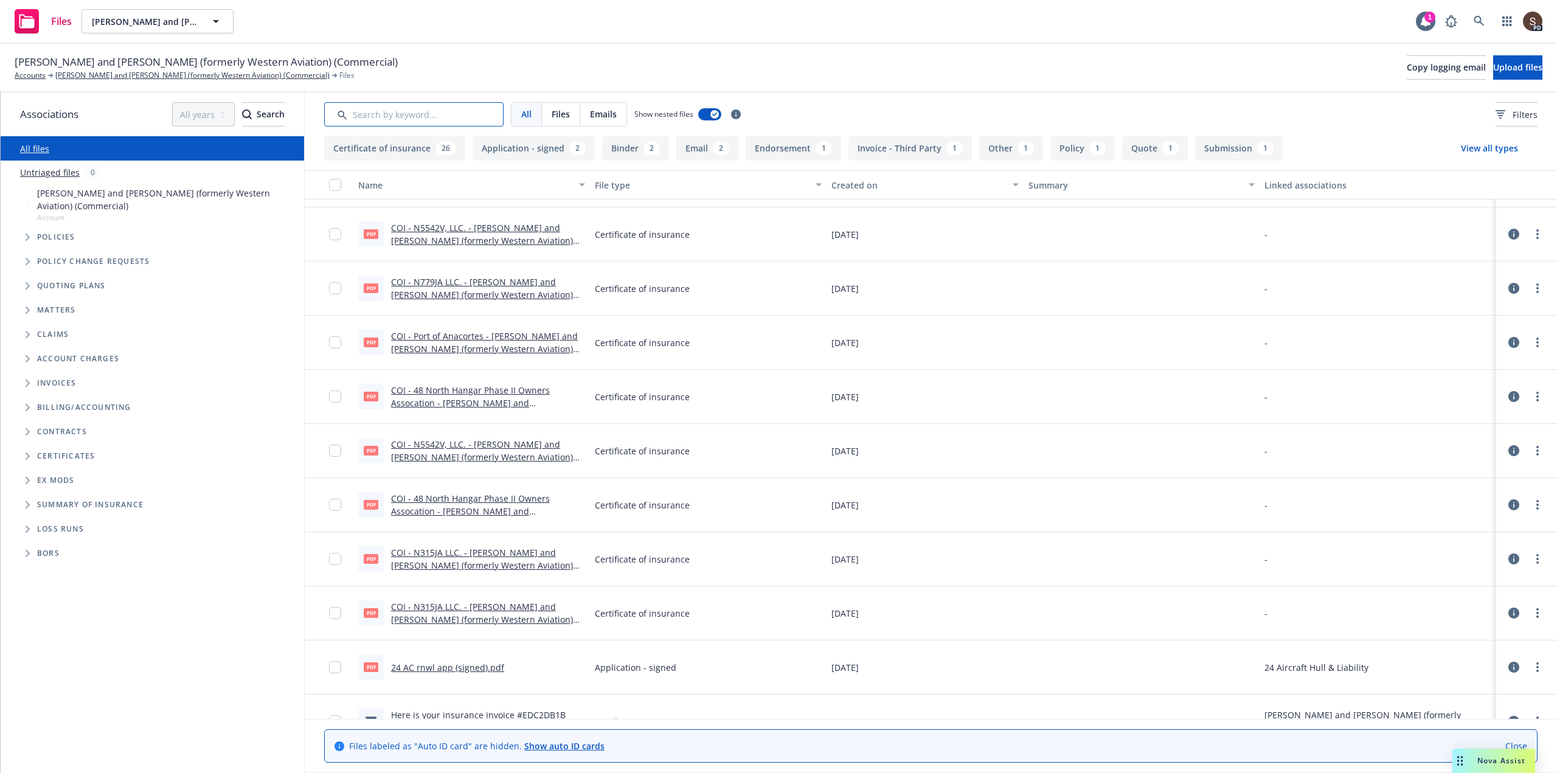
scroll to position [1217, 0]
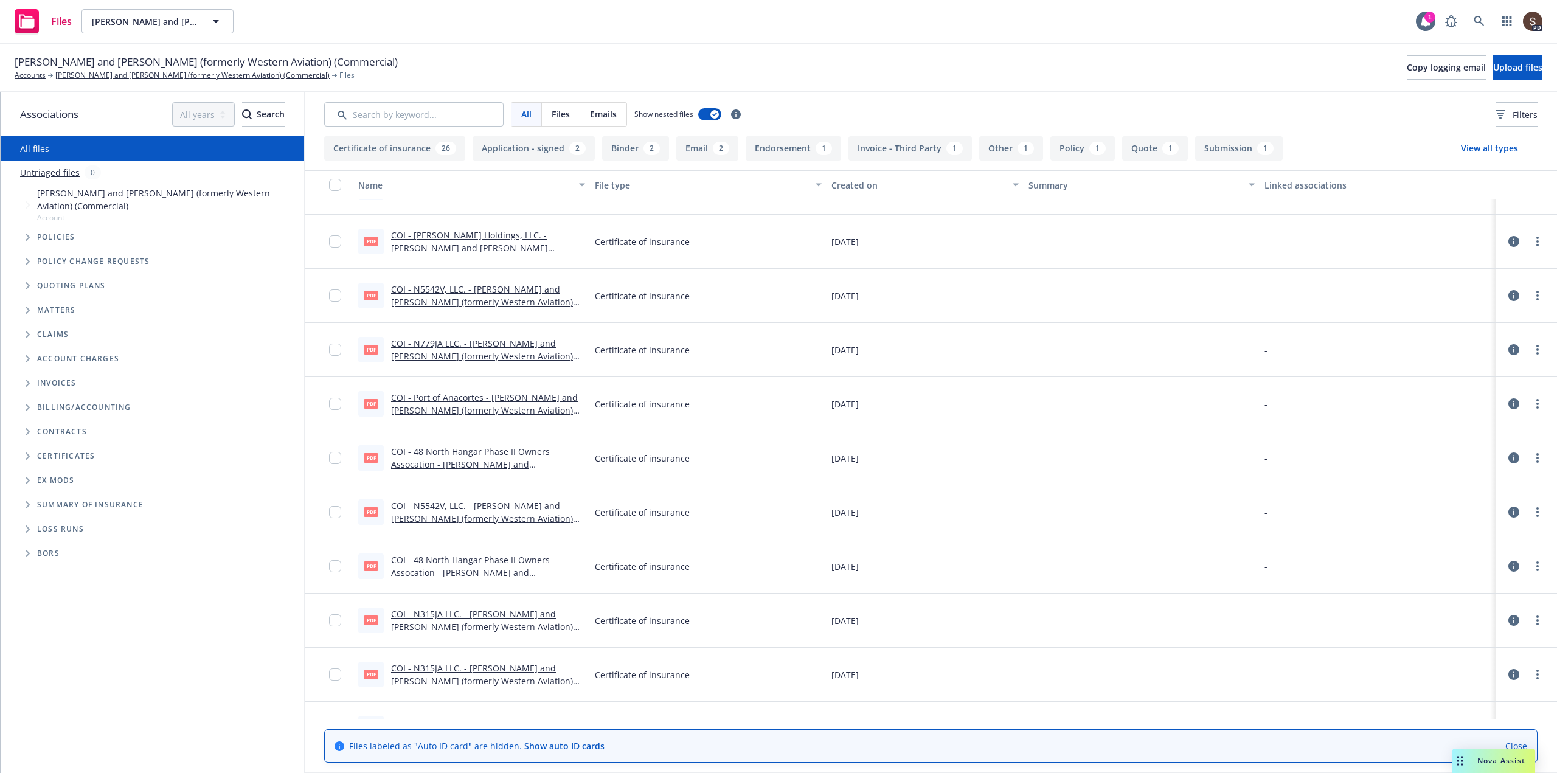
click at [676, 143] on button "Email 2" at bounding box center [707, 148] width 62 height 24
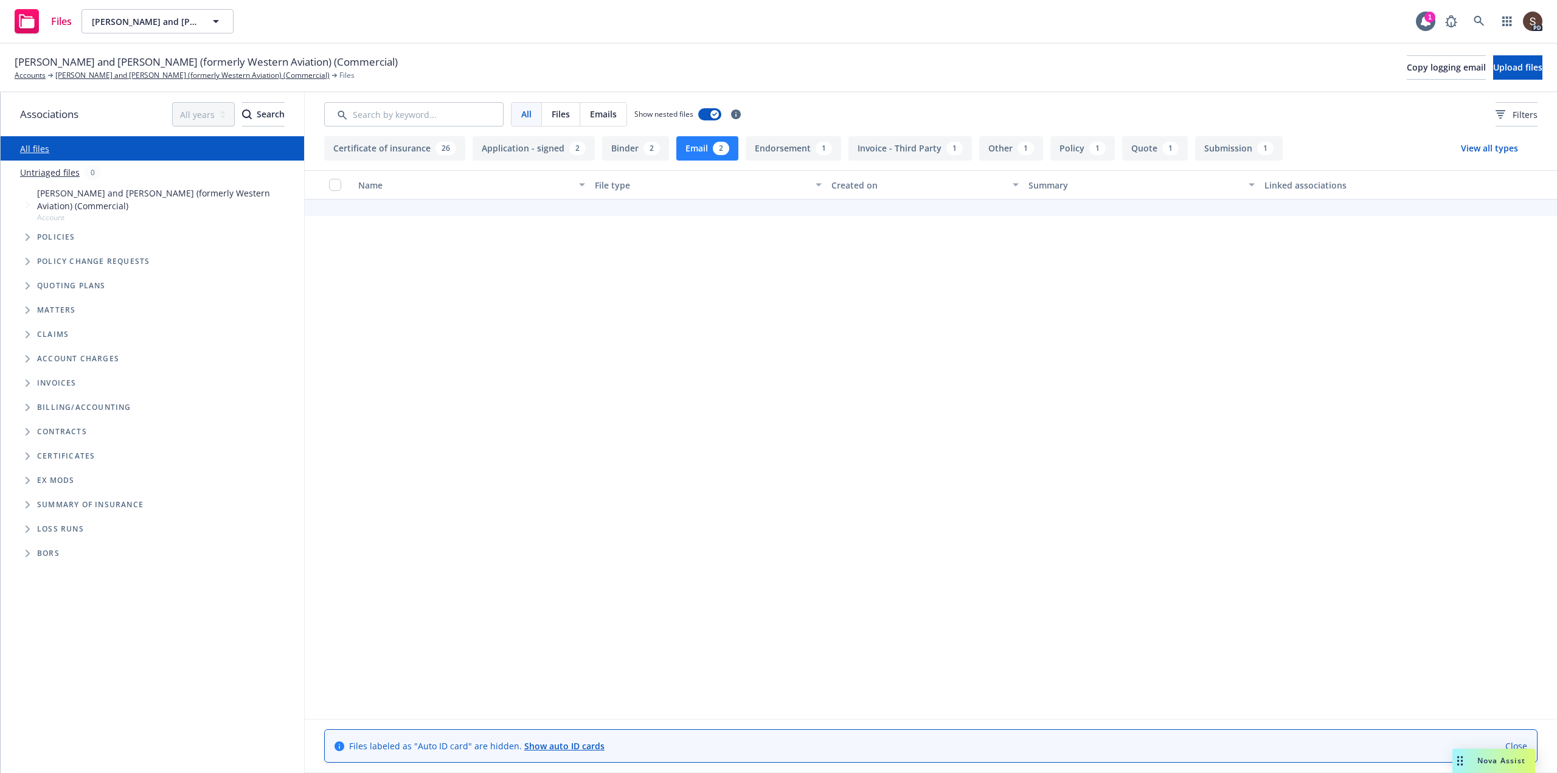
scroll to position [0, 0]
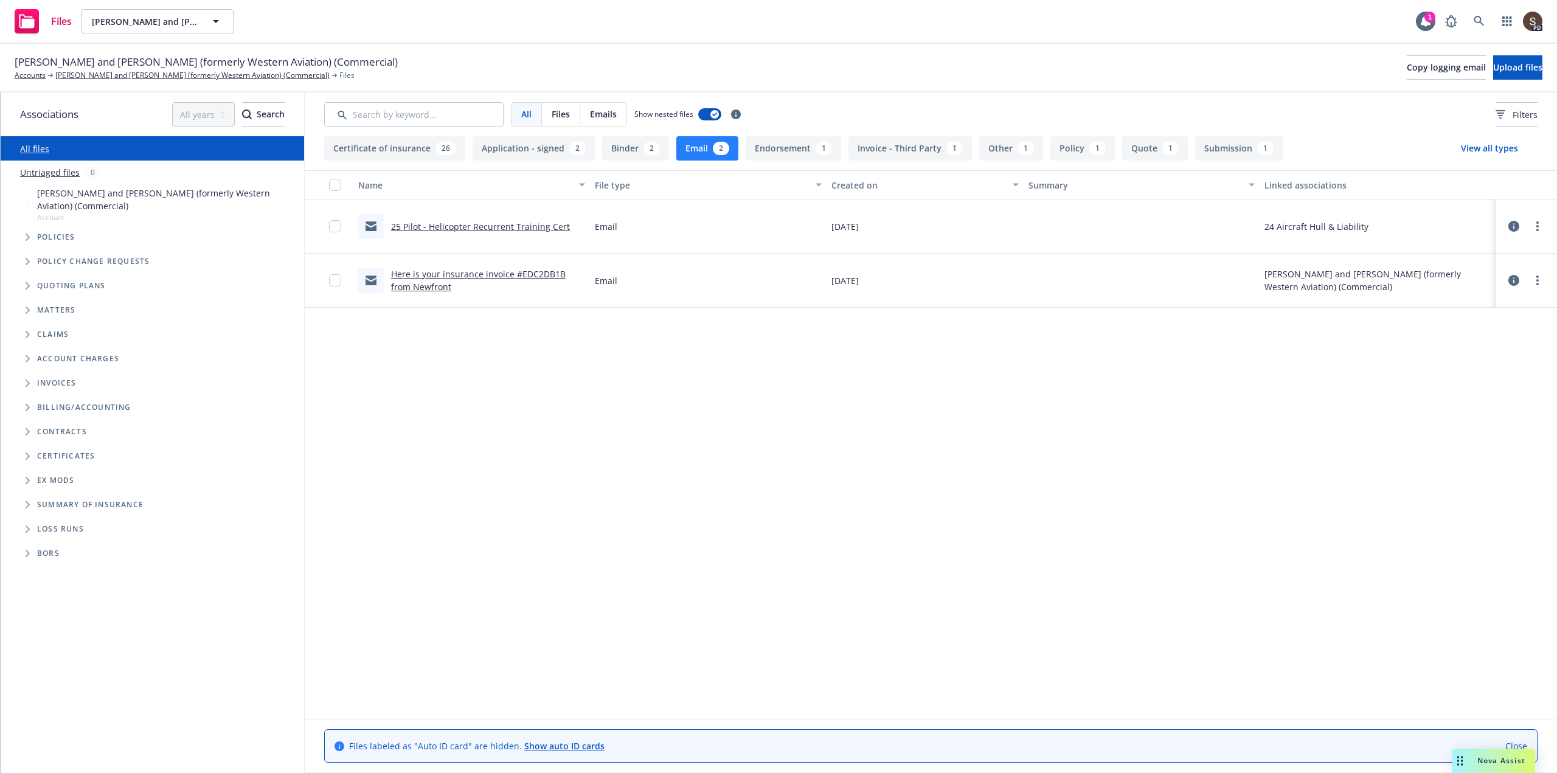
click at [533, 112] on div "All" at bounding box center [526, 114] width 30 height 23
click at [715, 144] on div "2" at bounding box center [721, 148] width 16 height 13
